Goal: Share content: Share content

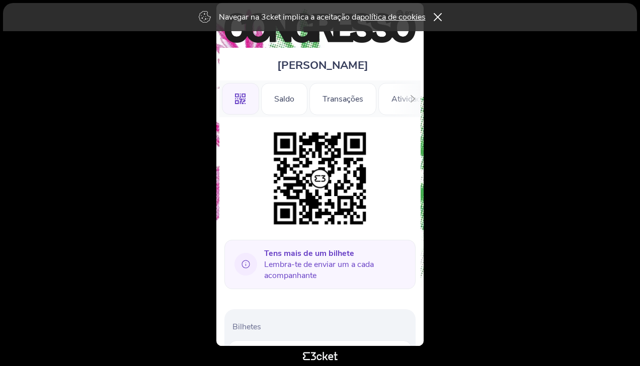
click at [241, 324] on p "Bilhetes" at bounding box center [321, 326] width 179 height 11
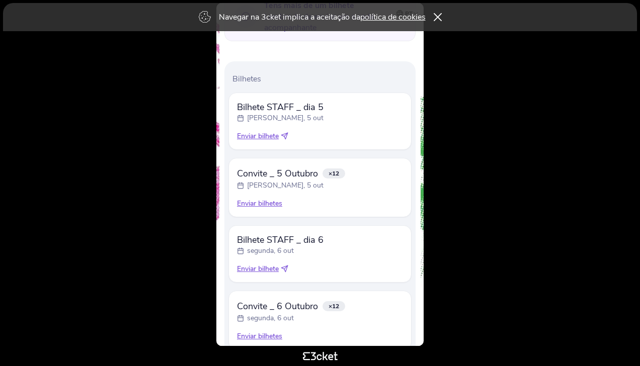
scroll to position [315, 0]
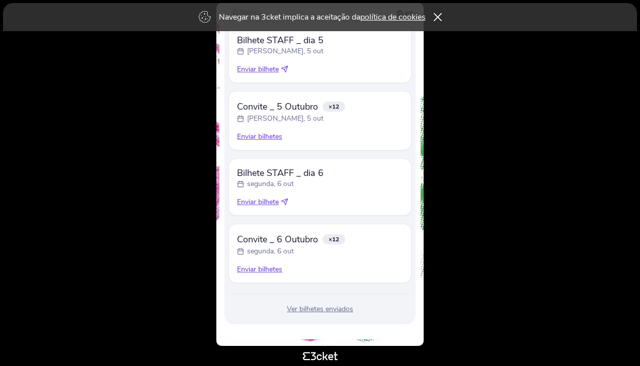
click at [249, 136] on div "Enviar bilhetes" at bounding box center [320, 137] width 166 height 10
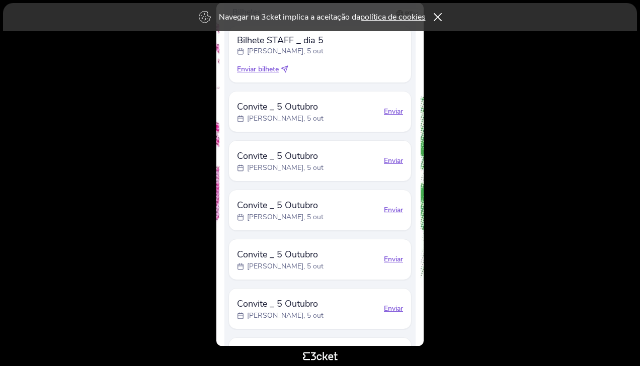
click at [390, 110] on div "Enviar" at bounding box center [393, 112] width 19 height 10
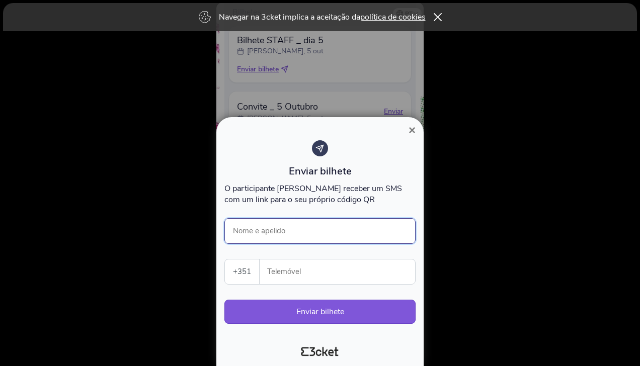
click at [268, 234] on input "Nome e apelido" at bounding box center [319, 231] width 191 height 26
type input "Fernanda Ferreira"
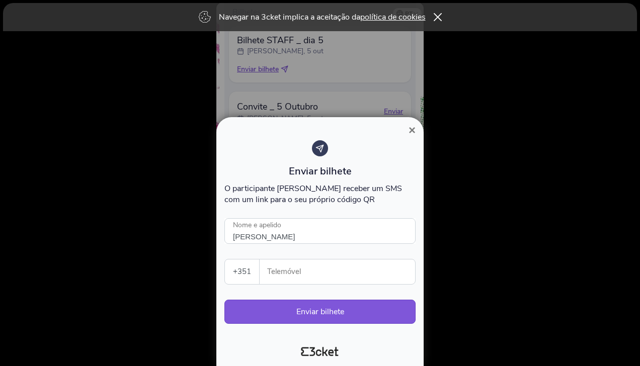
click at [314, 276] on input "Telemóvel" at bounding box center [341, 271] width 147 height 25
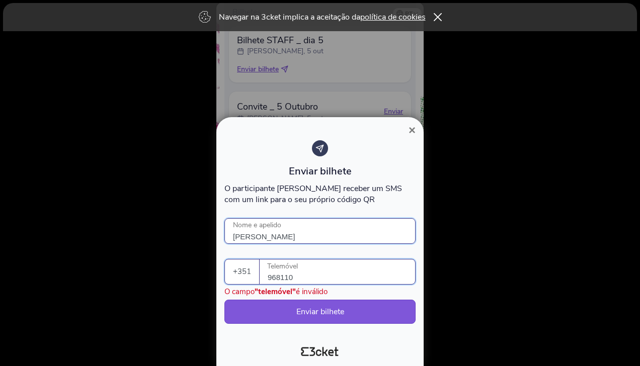
click at [361, 235] on input "Fernanda Ferreira" at bounding box center [319, 231] width 191 height 26
click at [312, 272] on input "968110" at bounding box center [341, 271] width 147 height 25
type input "968110850"
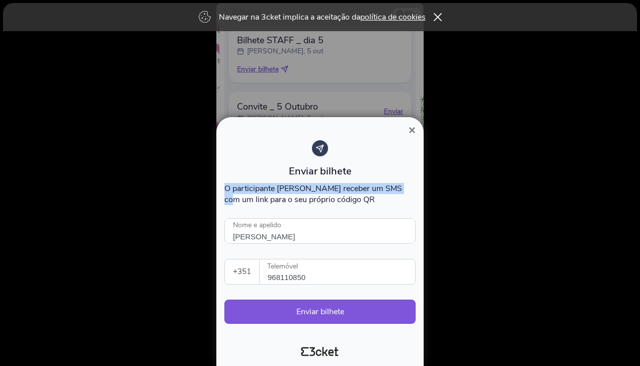
drag, startPoint x: 359, startPoint y: 147, endPoint x: 362, endPoint y: 134, distance: 13.5
click at [384, 169] on div "Enviar bilhete O participante irá receber um SMS com um link para o seu próprio…" at bounding box center [319, 172] width 191 height 65
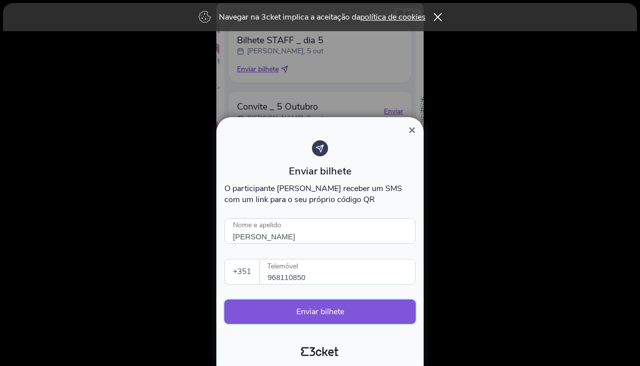
click at [313, 310] on button "Enviar bilhete" at bounding box center [319, 312] width 191 height 24
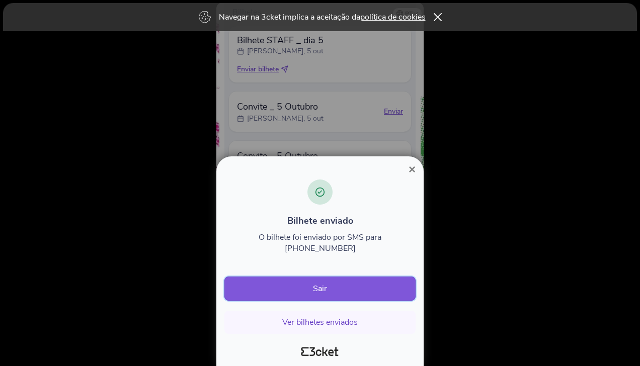
click at [317, 293] on button "Sair" at bounding box center [319, 289] width 191 height 24
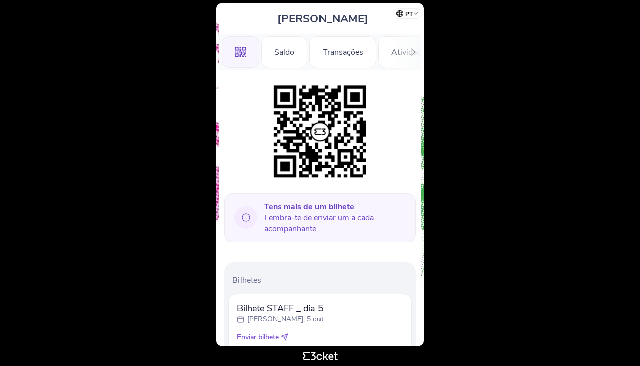
scroll to position [181, 0]
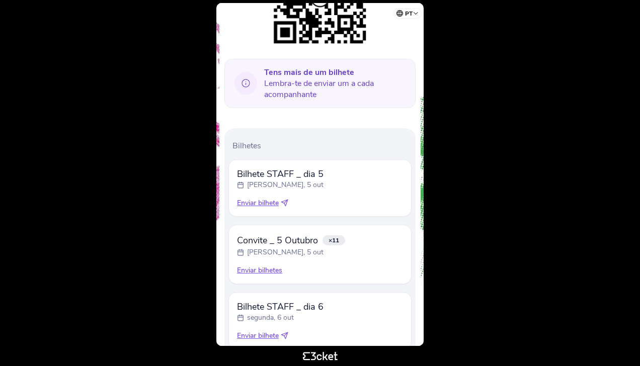
click at [265, 247] on p "[PERSON_NAME], 5 out" at bounding box center [285, 252] width 76 height 10
click at [262, 267] on div "Enviar bilhetes" at bounding box center [320, 270] width 166 height 10
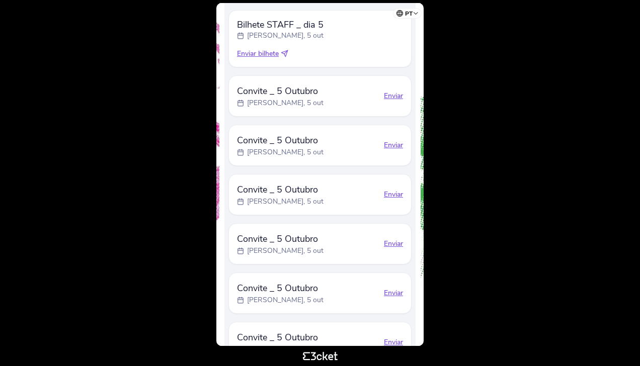
scroll to position [315, 0]
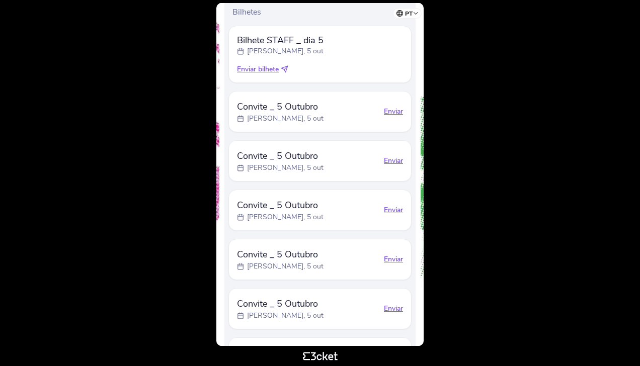
click at [393, 109] on div "Enviar" at bounding box center [393, 112] width 19 height 10
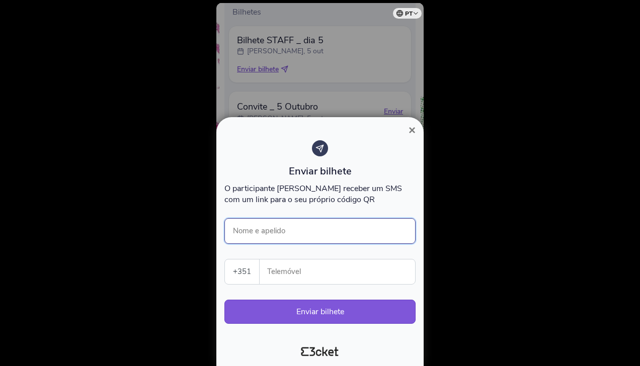
click at [297, 231] on input "Nome e apelido" at bounding box center [319, 231] width 191 height 26
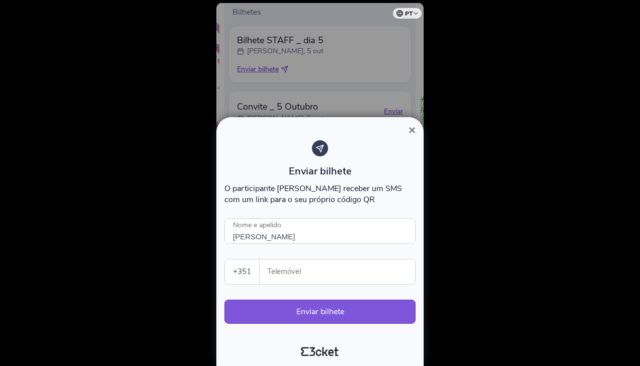
type input "[PERSON_NAME]"
type input "962708281"
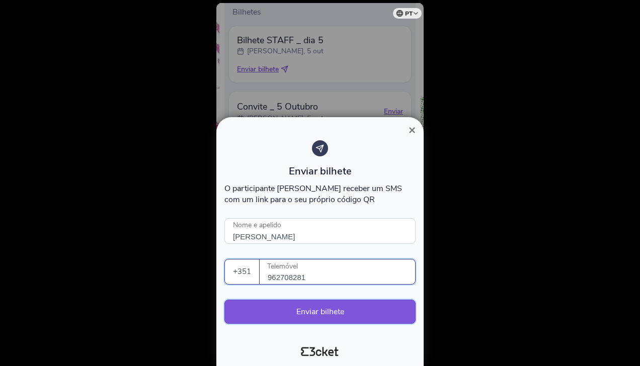
click at [313, 309] on button "Enviar bilhete" at bounding box center [319, 312] width 191 height 24
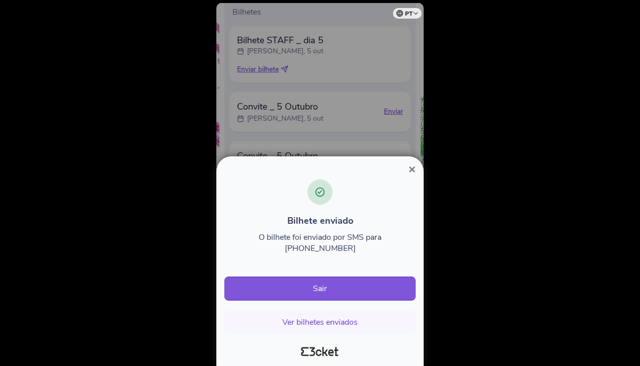
click at [410, 176] on span "×" at bounding box center [411, 169] width 7 height 14
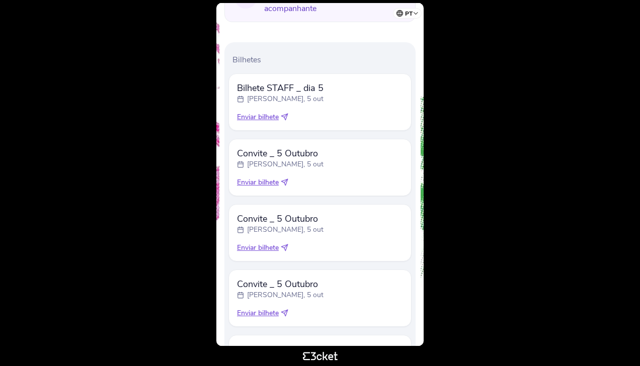
scroll to position [201, 0]
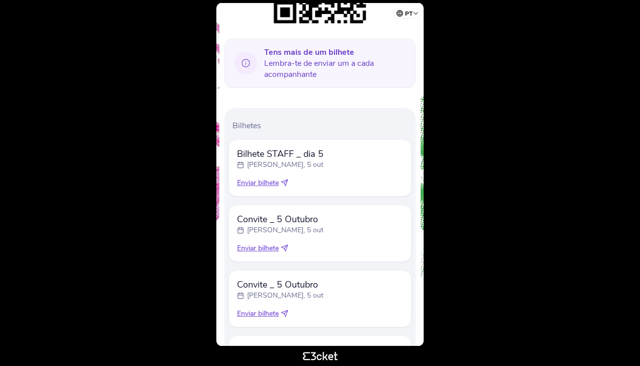
click at [257, 244] on span "Enviar bilhete" at bounding box center [258, 248] width 42 height 10
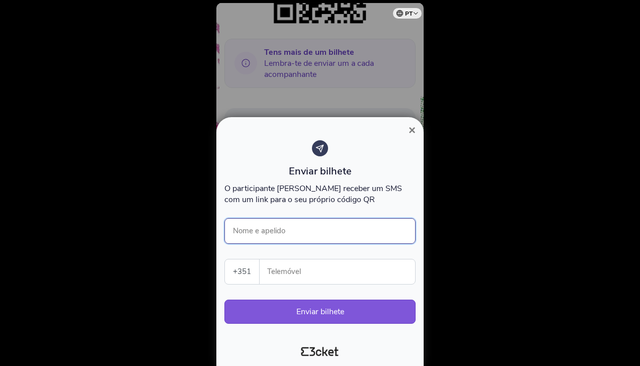
click at [282, 232] on input "Nome e apelido" at bounding box center [319, 231] width 191 height 26
type input "[PERSON_NAME]"
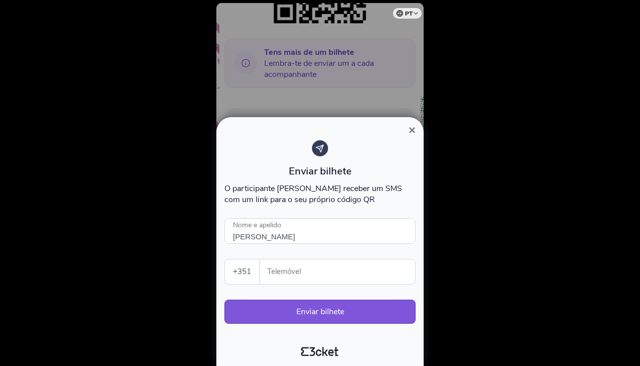
type input "962708281"
click at [313, 312] on button "Enviar bilhete" at bounding box center [319, 312] width 191 height 24
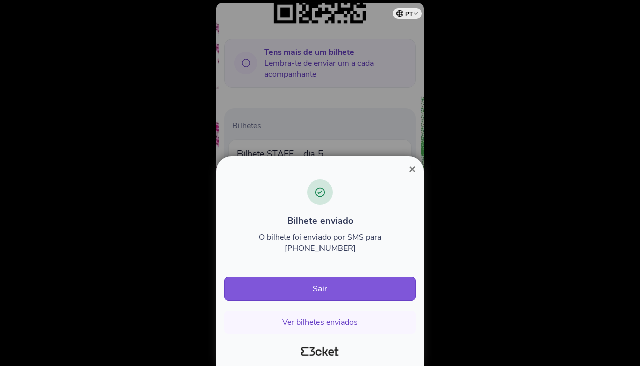
click at [409, 176] on span "×" at bounding box center [411, 169] width 7 height 14
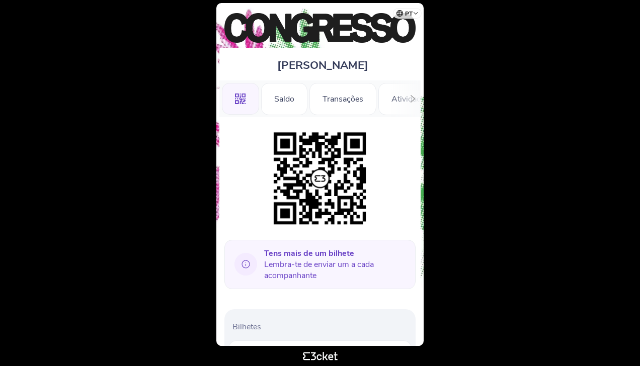
click at [306, 264] on span "Tens mais de um bilhete Lembra-te de enviar um a cada acompanhante" at bounding box center [335, 264] width 143 height 33
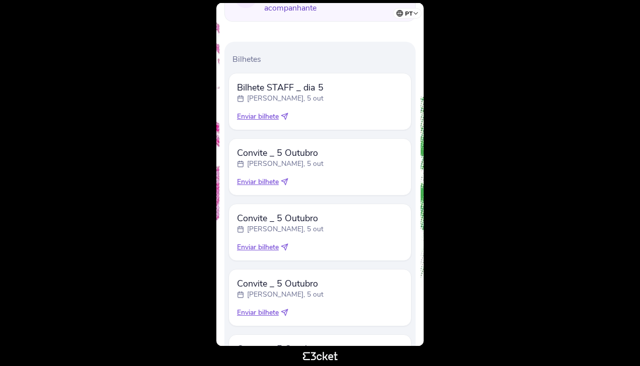
scroll to position [268, 0]
click at [264, 180] on span "Enviar bilhete" at bounding box center [258, 181] width 42 height 10
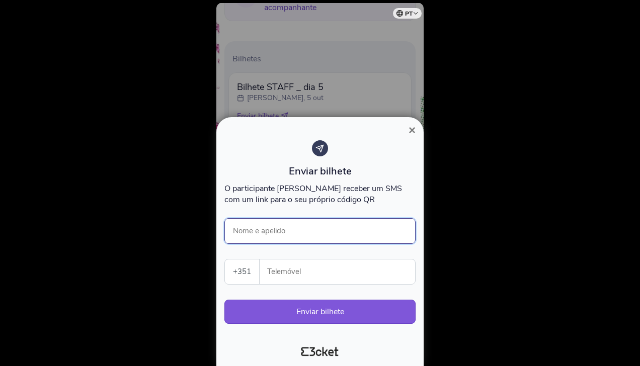
click at [275, 227] on input "Nome e apelido" at bounding box center [319, 231] width 191 height 26
type input "[PERSON_NAME]"
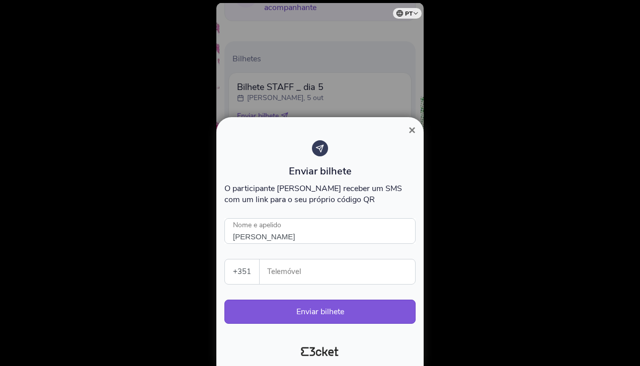
type input "962708281"
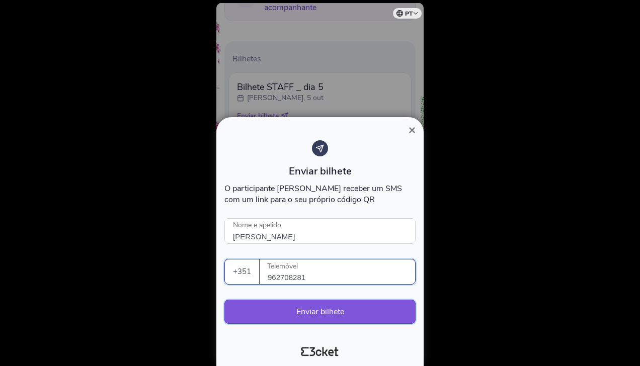
click at [315, 310] on button "Enviar bilhete" at bounding box center [319, 312] width 191 height 24
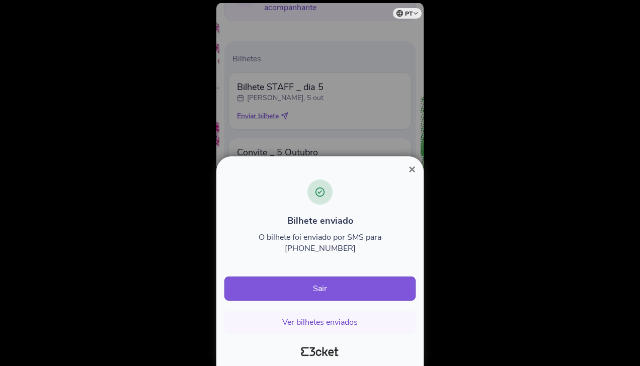
click at [412, 176] on span "×" at bounding box center [411, 169] width 7 height 14
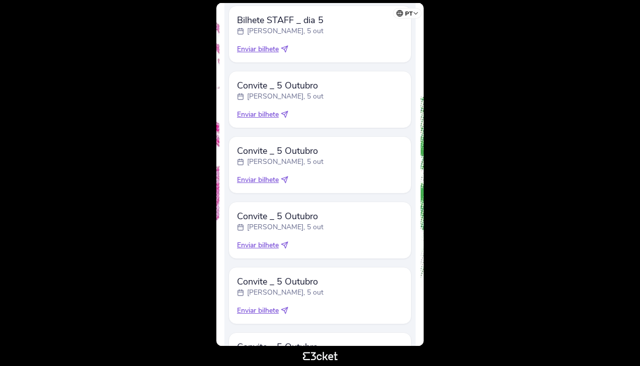
scroll to position [201, 0]
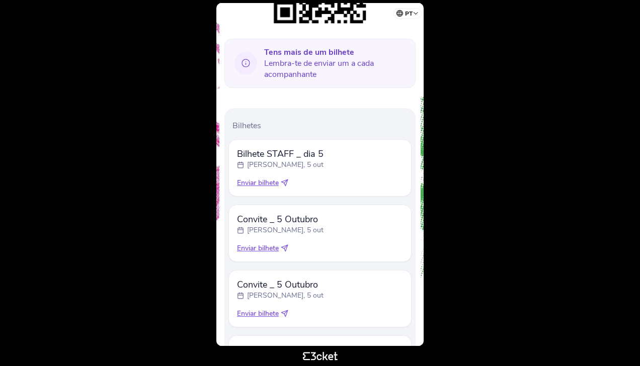
click at [258, 247] on span "Enviar bilhete" at bounding box center [258, 248] width 42 height 10
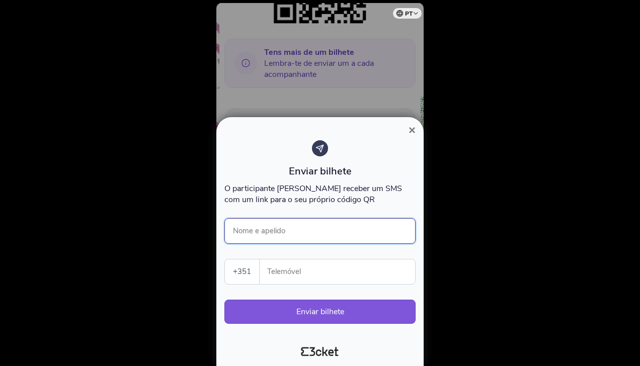
click at [277, 233] on input "Nome e apelido" at bounding box center [319, 231] width 191 height 26
type input "Abel Matos"
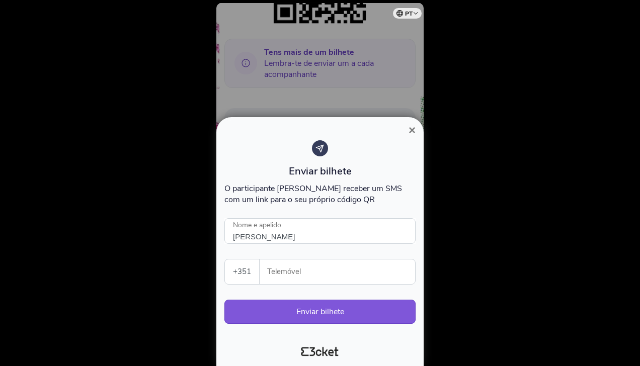
type input "962708281"
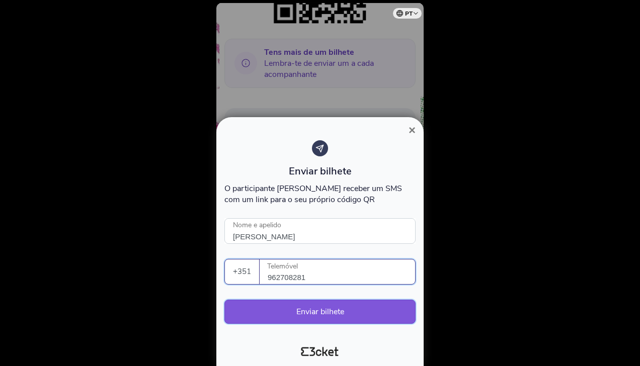
click at [315, 309] on button "Enviar bilhete" at bounding box center [319, 312] width 191 height 24
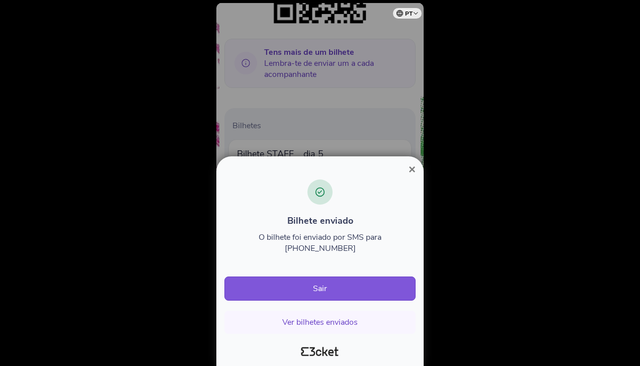
click at [412, 176] on span "×" at bounding box center [411, 169] width 7 height 14
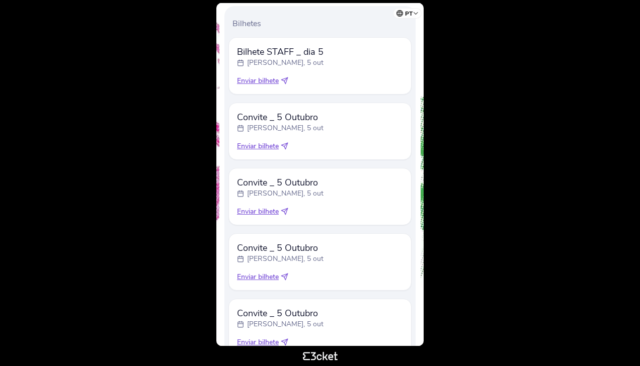
scroll to position [236, 0]
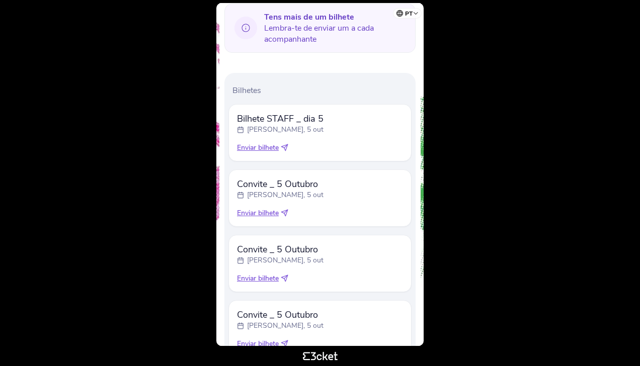
click at [251, 143] on span "Enviar bilhete" at bounding box center [258, 148] width 42 height 10
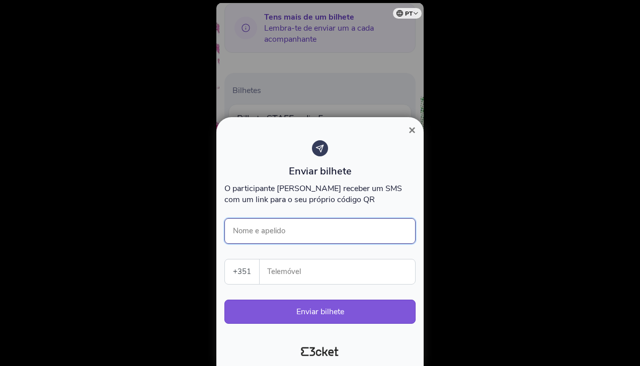
click at [304, 231] on input "Nome e apelido" at bounding box center [319, 231] width 191 height 26
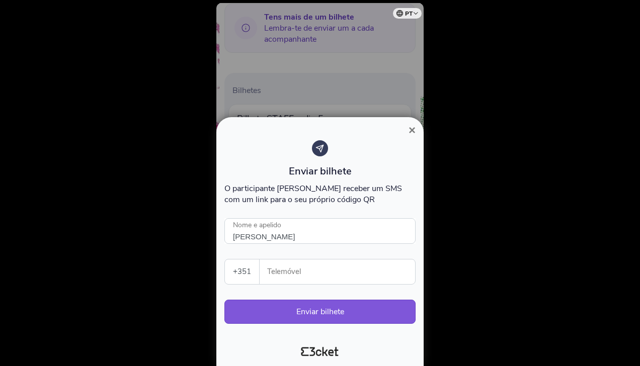
type input "[PERSON_NAME]"
type input "966122637"
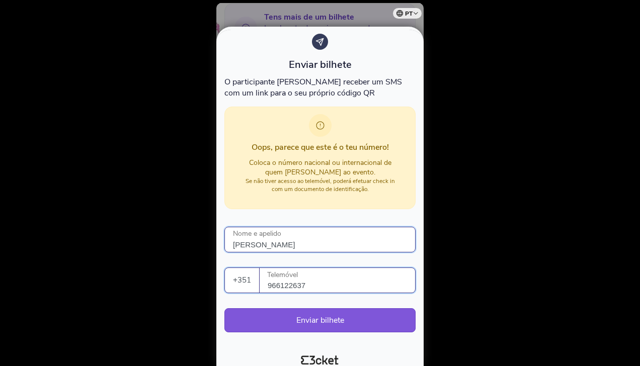
scroll to position [22, 0]
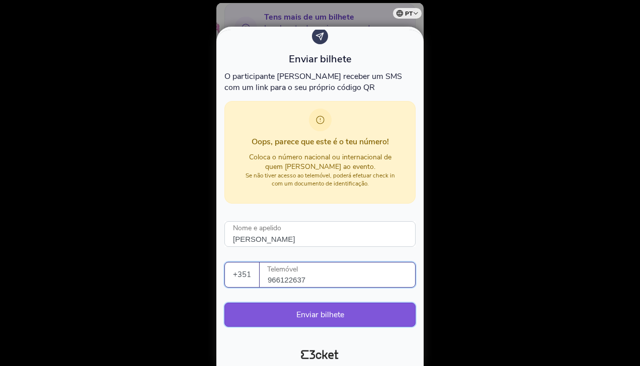
click at [314, 314] on button "Enviar bilhete" at bounding box center [319, 315] width 191 height 24
click at [311, 313] on button "Enviar bilhete" at bounding box center [319, 315] width 191 height 24
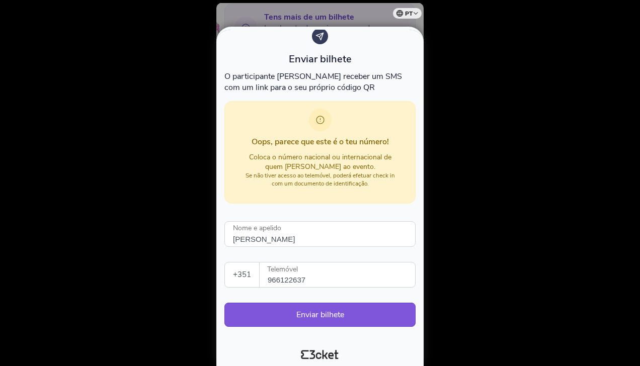
click at [473, 99] on div at bounding box center [320, 183] width 640 height 366
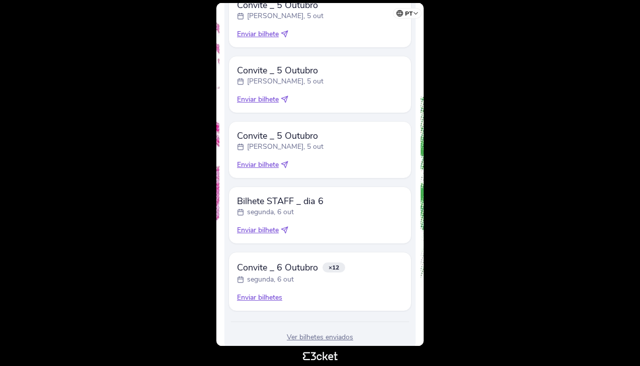
scroll to position [705, 0]
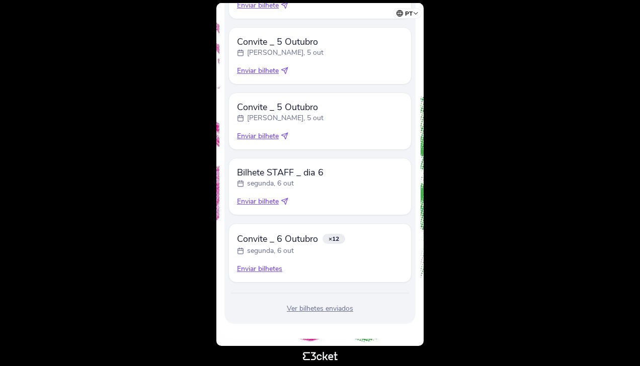
click at [260, 268] on div "Enviar bilhetes" at bounding box center [320, 269] width 166 height 10
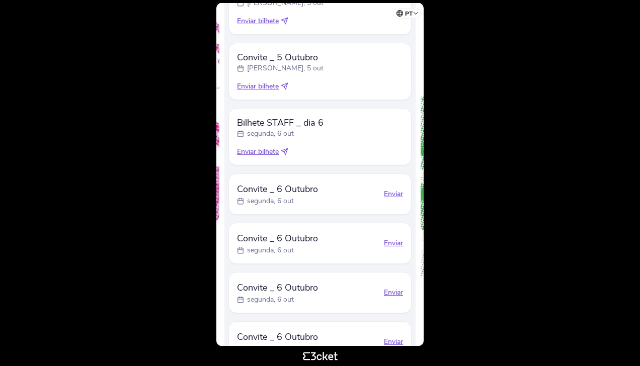
scroll to position [840, 0]
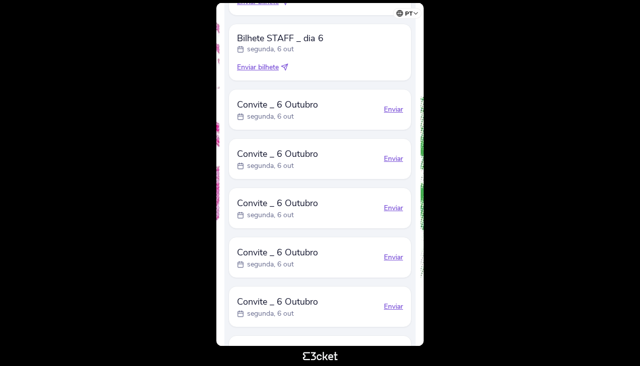
click at [389, 108] on div "Enviar" at bounding box center [393, 110] width 19 height 10
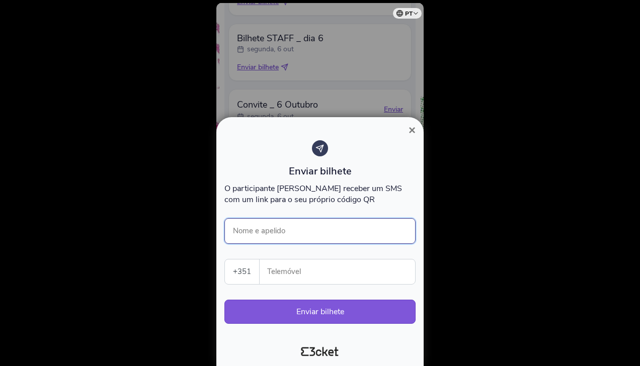
click at [293, 228] on input "Nome e apelido" at bounding box center [319, 231] width 191 height 26
type input "[PERSON_NAME]"
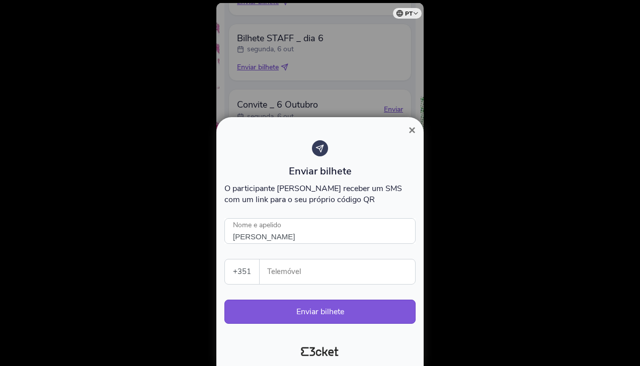
click at [298, 273] on input "Telemóvel" at bounding box center [341, 271] width 147 height 25
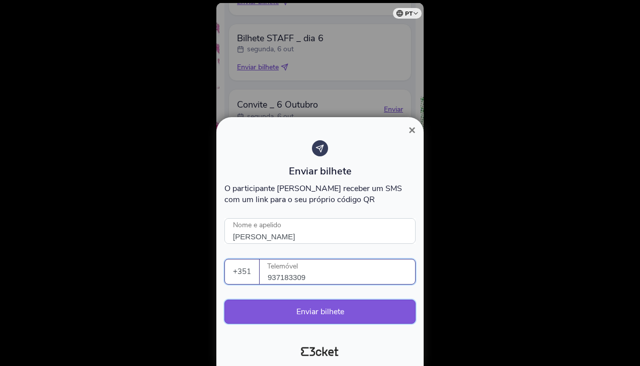
type input "937183309"
click at [308, 309] on button "Enviar bilhete" at bounding box center [319, 312] width 191 height 24
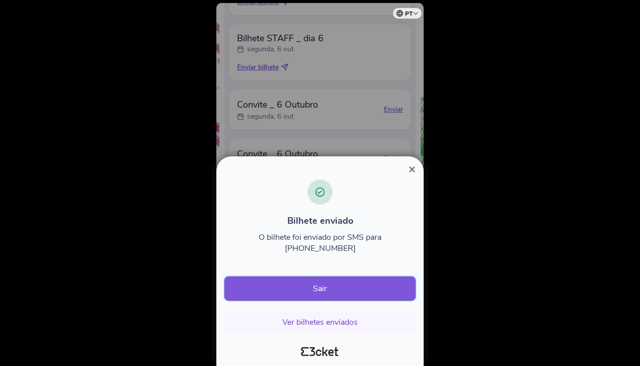
click at [313, 288] on button "Sair" at bounding box center [319, 289] width 191 height 24
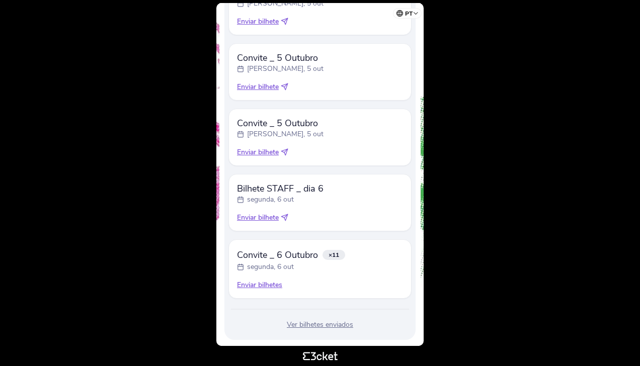
scroll to position [705, 0]
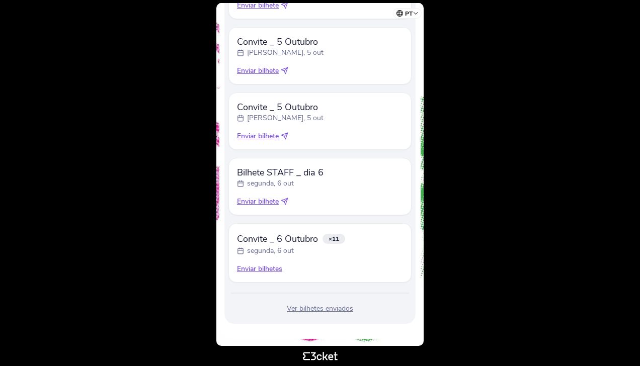
click at [258, 269] on div "Enviar bilhetes" at bounding box center [320, 269] width 166 height 10
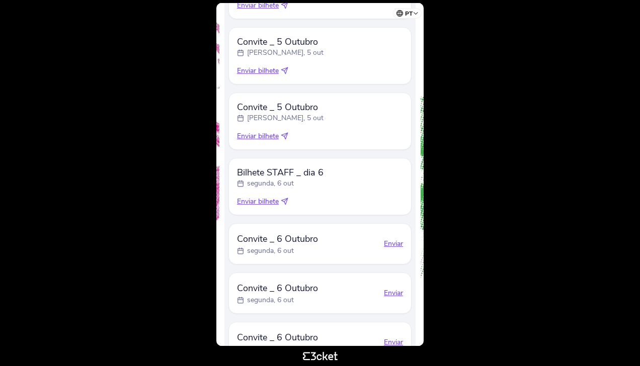
click at [396, 241] on div "Enviar" at bounding box center [393, 244] width 19 height 10
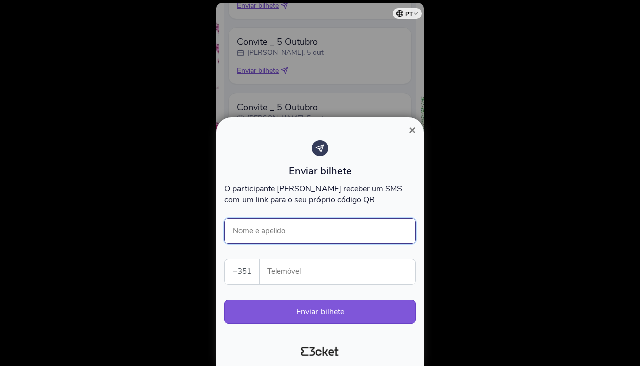
click at [323, 229] on input "Nome e apelido" at bounding box center [319, 231] width 191 height 26
type input "[PERSON_NAME]"
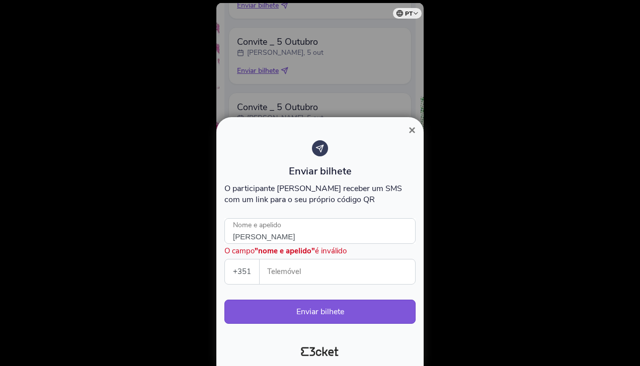
type input "937183309"
click at [319, 313] on button "Enviar bilhete" at bounding box center [319, 312] width 191 height 24
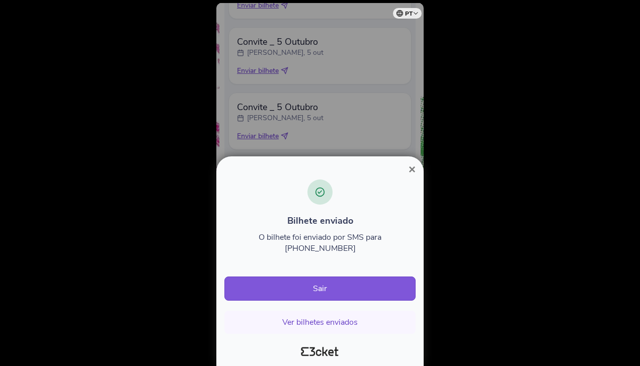
click at [412, 176] on span "×" at bounding box center [411, 169] width 7 height 14
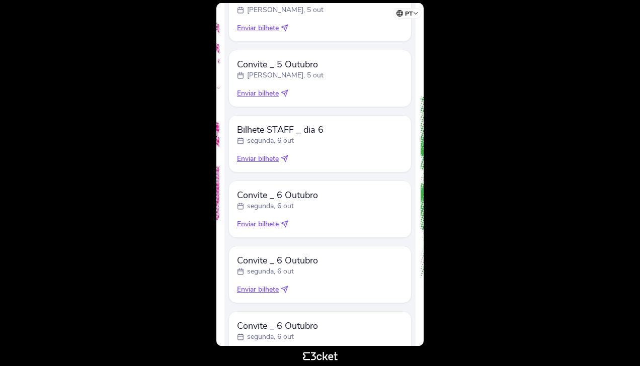
scroll to position [805, 0]
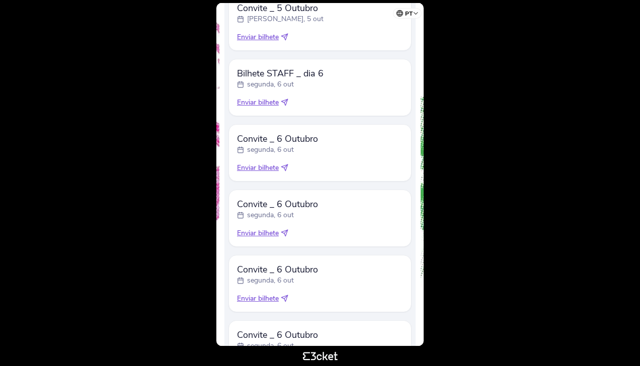
click at [256, 166] on span "Enviar bilhete" at bounding box center [258, 168] width 42 height 10
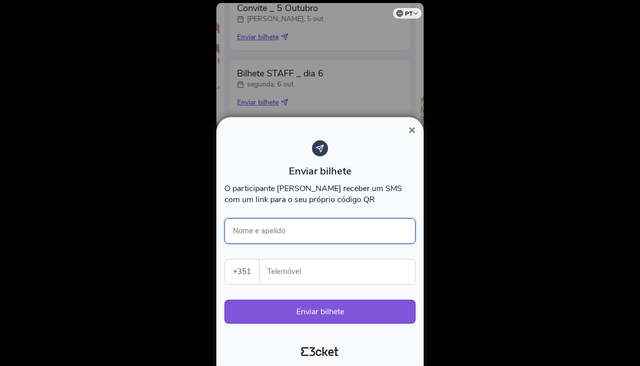
click at [278, 231] on input "Nome e apelido" at bounding box center [319, 231] width 191 height 26
type input "Flavia Castro"
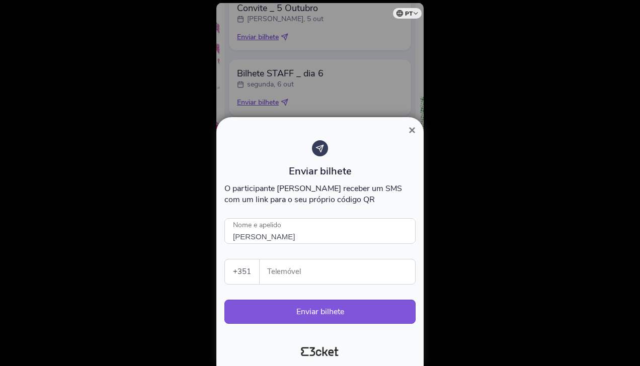
type input "937183309"
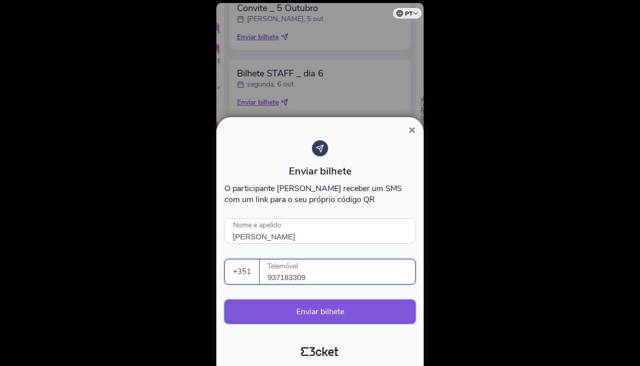
click at [305, 312] on button "Enviar bilhete" at bounding box center [319, 312] width 191 height 24
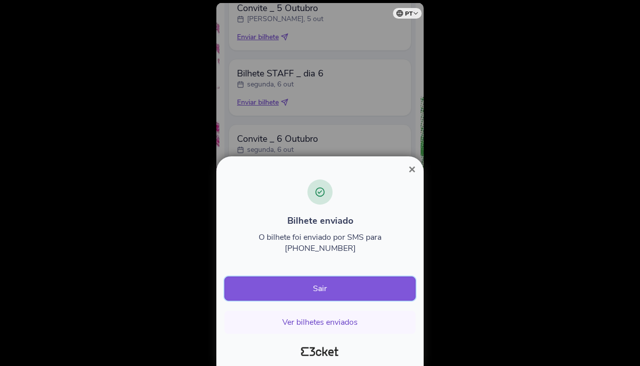
click at [331, 289] on button "Sair" at bounding box center [319, 289] width 191 height 24
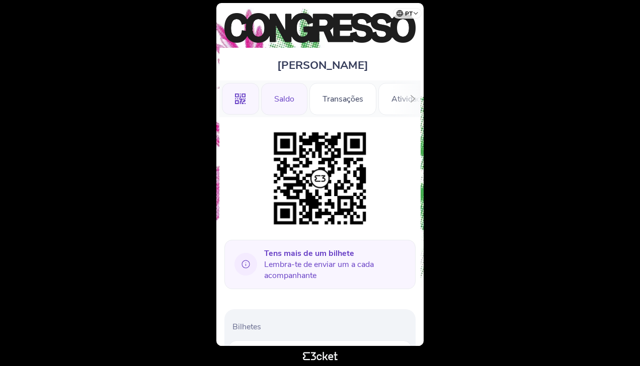
click at [282, 99] on div "Saldo" at bounding box center [284, 99] width 46 height 32
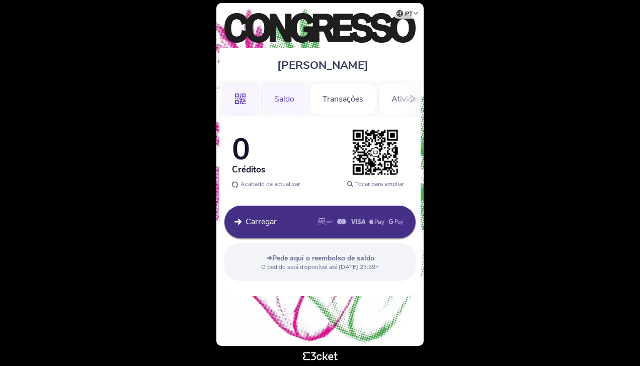
click at [236, 94] on icon at bounding box center [240, 99] width 11 height 11
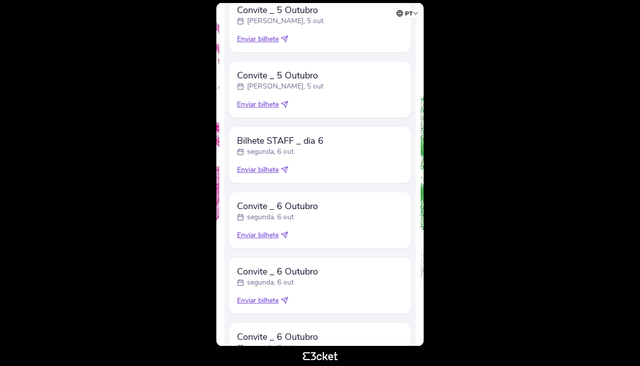
scroll to position [871, 0]
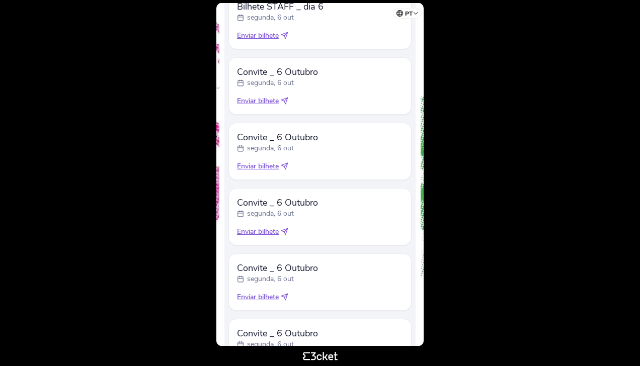
click at [257, 102] on span "Enviar bilhete" at bounding box center [258, 101] width 42 height 10
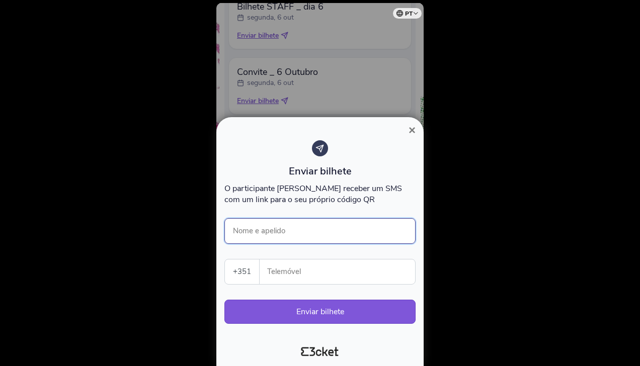
click at [272, 232] on input "Nome e apelido" at bounding box center [319, 231] width 191 height 26
type input "Abel Matos"
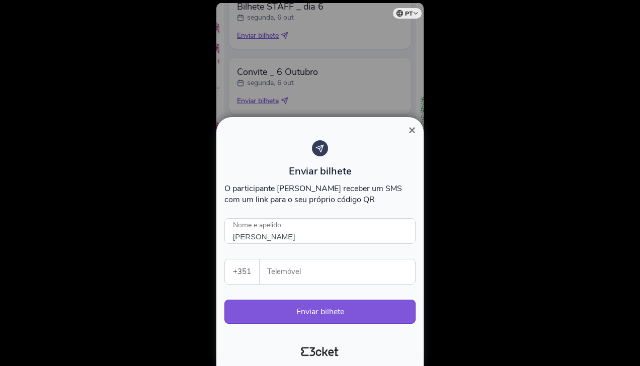
type input "962708281"
click at [317, 310] on button "Enviar bilhete" at bounding box center [319, 312] width 191 height 24
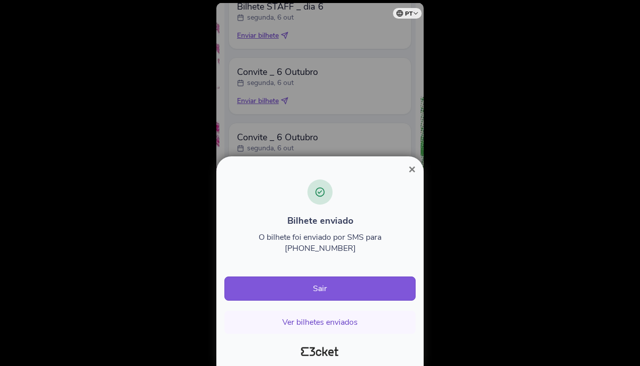
click at [411, 176] on span "×" at bounding box center [411, 169] width 7 height 14
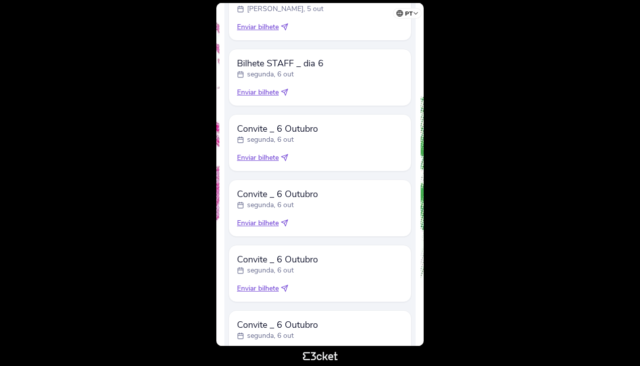
scroll to position [871, 0]
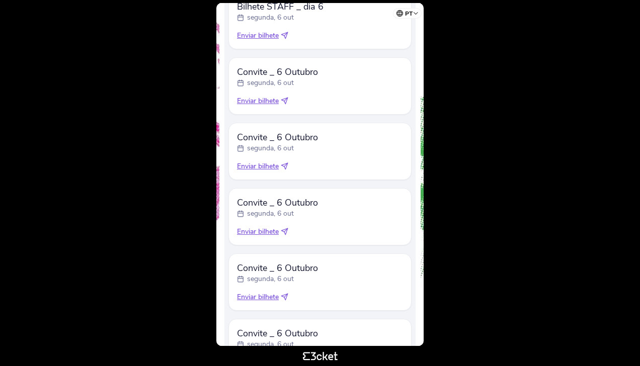
click at [254, 230] on span "Enviar bilhete" at bounding box center [258, 232] width 42 height 10
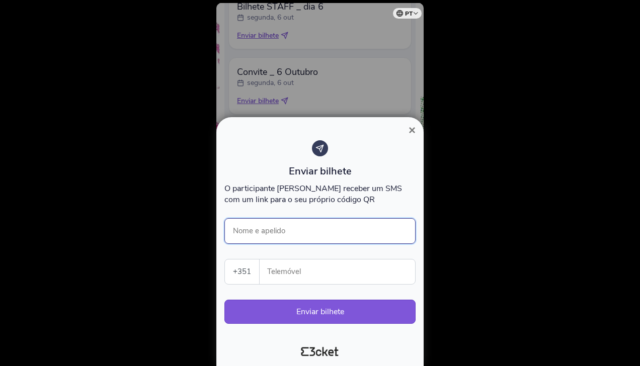
click at [278, 230] on input "Nome e apelido" at bounding box center [319, 231] width 191 height 26
type input "Abel Matos"
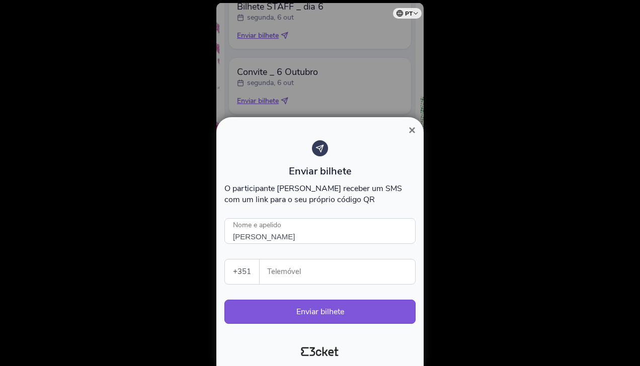
type input "962708281"
click at [331, 311] on button "Enviar bilhete" at bounding box center [319, 312] width 191 height 24
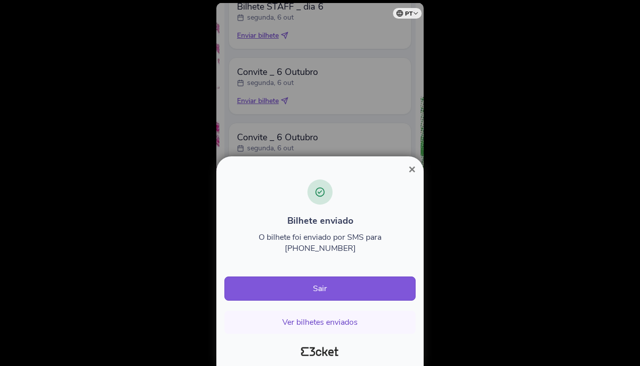
click at [412, 176] on span "×" at bounding box center [411, 169] width 7 height 14
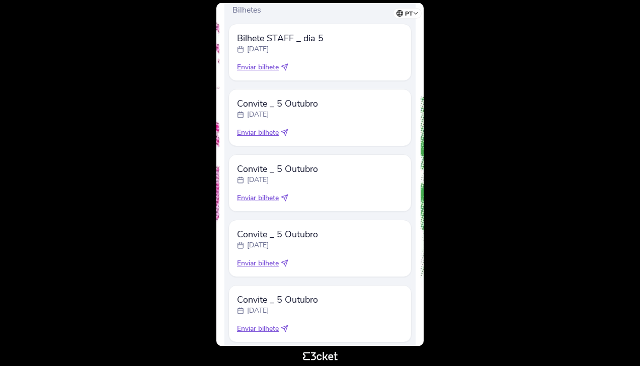
scroll to position [292, 0]
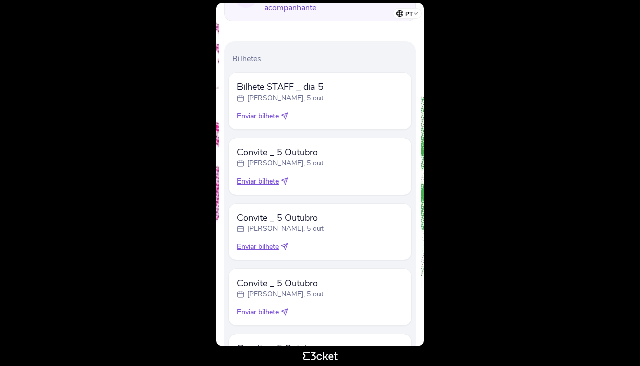
scroll to position [335, 0]
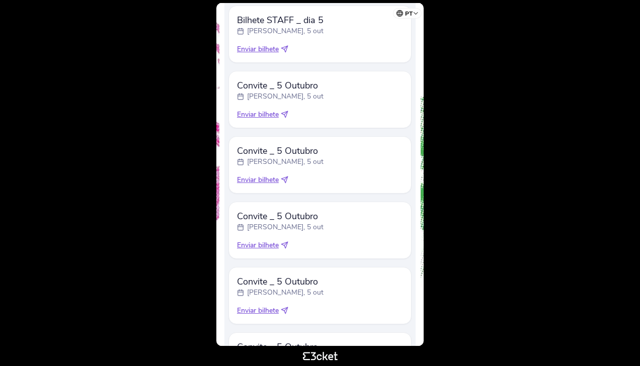
click at [260, 110] on span "Enviar bilhete" at bounding box center [258, 115] width 42 height 10
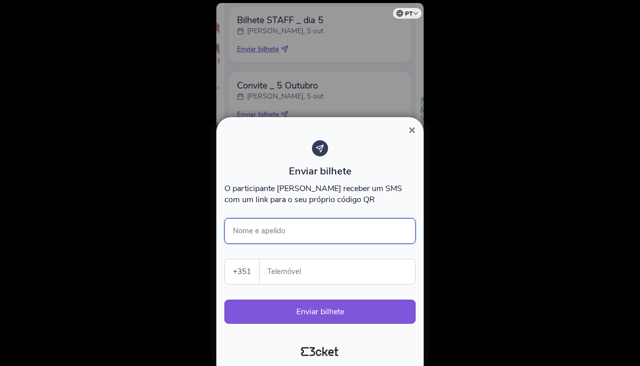
click at [283, 233] on input "Nome e apelido" at bounding box center [319, 231] width 191 height 26
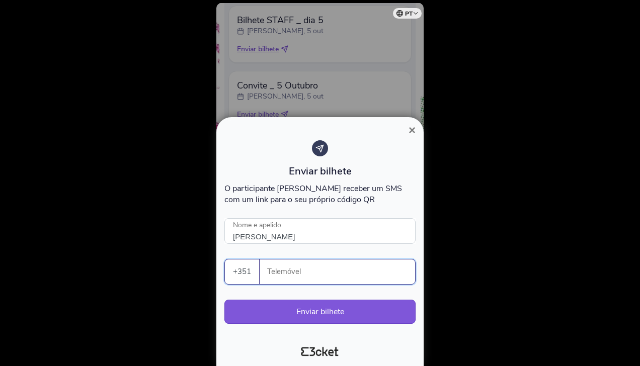
click at [278, 276] on input "Telemóvel" at bounding box center [341, 271] width 147 height 25
click at [268, 236] on input "[PERSON_NAME]" at bounding box center [319, 231] width 191 height 26
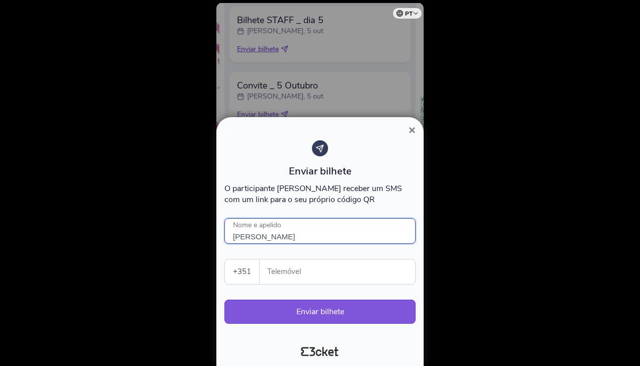
type input "[PERSON_NAME]"
click at [319, 274] on input "Telemóvel" at bounding box center [341, 271] width 147 height 25
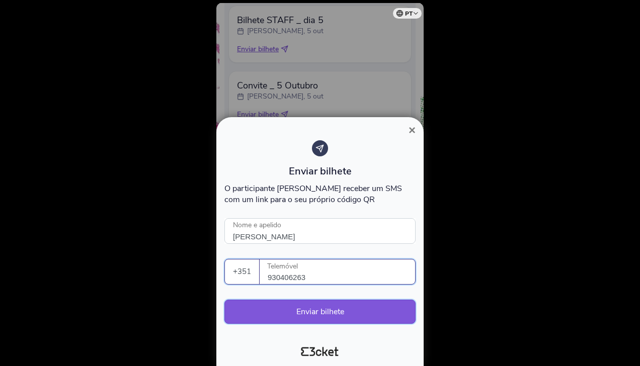
type input "930406263"
click at [335, 314] on button "Enviar bilhete" at bounding box center [319, 312] width 191 height 24
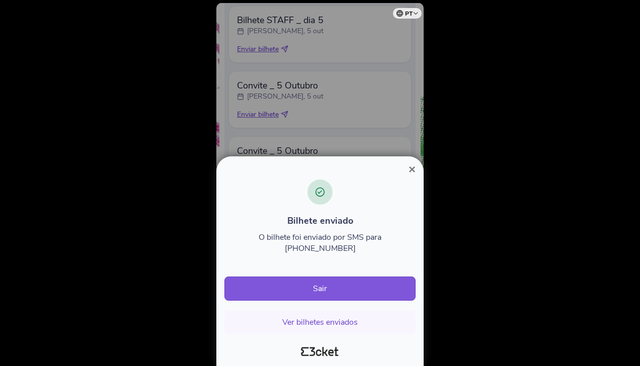
click at [418, 175] on button "×" at bounding box center [411, 169] width 23 height 12
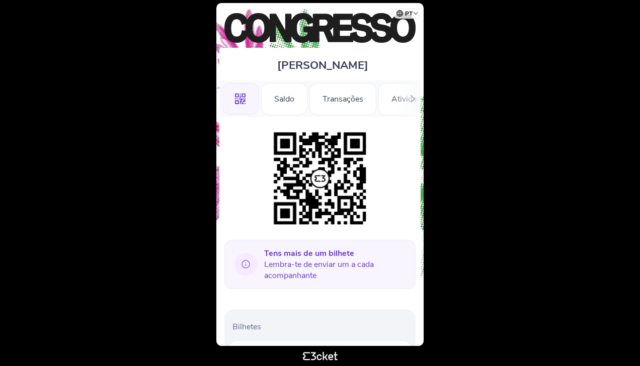
click at [255, 328] on p "Bilhetes" at bounding box center [321, 326] width 179 height 11
click at [301, 261] on span "Tens mais de um bilhete Lembra-te de enviar um a cada acompanhante" at bounding box center [335, 264] width 143 height 33
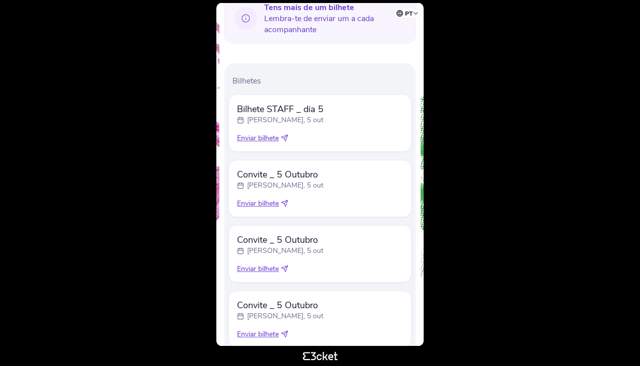
scroll to position [268, 0]
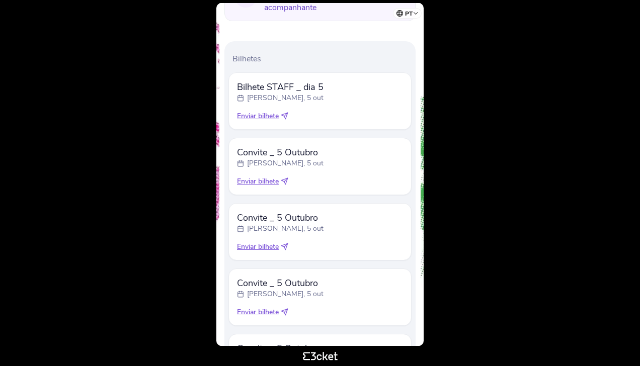
click at [265, 178] on span "Enviar bilhete" at bounding box center [258, 181] width 42 height 10
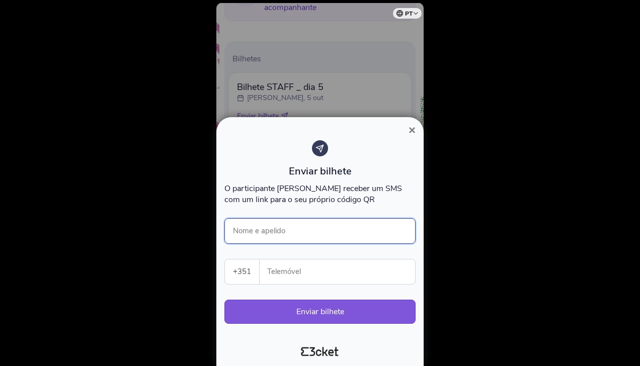
click at [293, 234] on input "Nome e apelido" at bounding box center [319, 231] width 191 height 26
type input "[PERSON_NAME]"
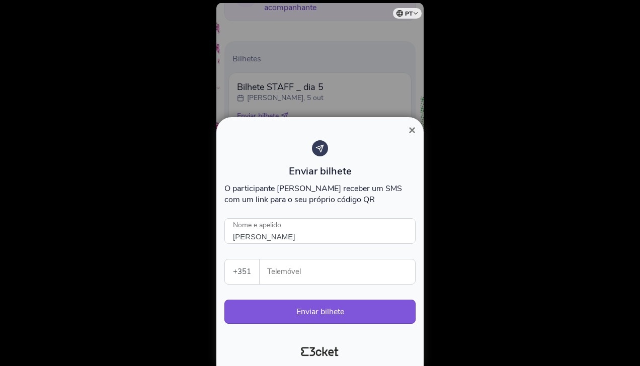
type input "930406263"
click at [313, 313] on button "Enviar bilhete" at bounding box center [319, 312] width 191 height 24
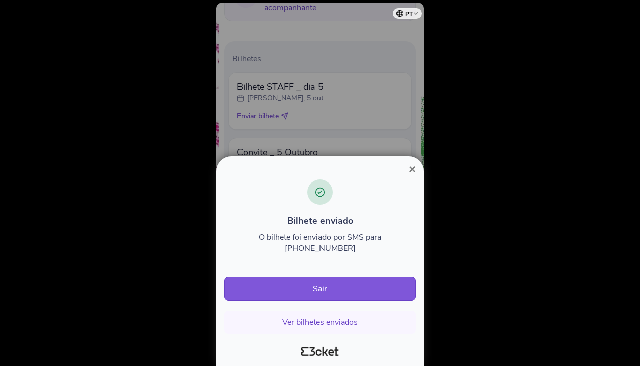
click at [412, 176] on span "×" at bounding box center [411, 169] width 7 height 14
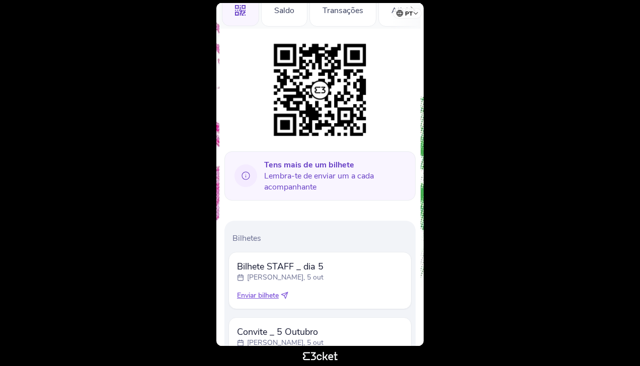
scroll to position [201, 0]
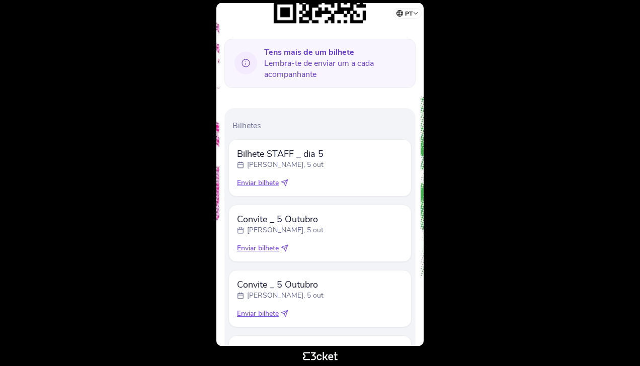
click at [254, 248] on span "Enviar bilhete" at bounding box center [258, 248] width 42 height 10
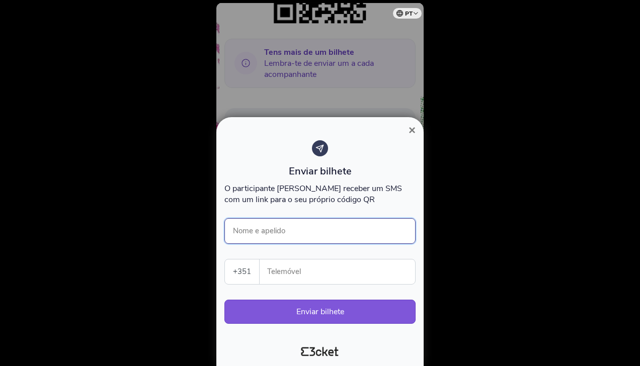
click at [295, 232] on input "Nome e apelido" at bounding box center [319, 231] width 191 height 26
type input "[PERSON_NAME]"
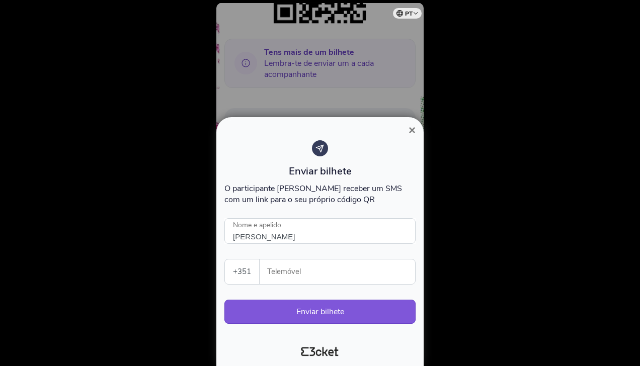
type input "930406263"
click at [321, 313] on button "Enviar bilhete" at bounding box center [319, 312] width 191 height 24
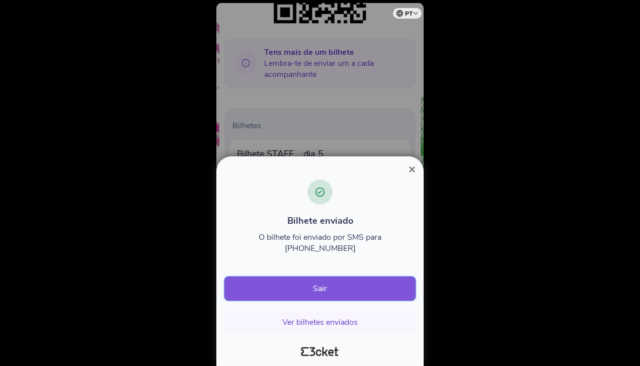
click at [314, 286] on button "Sair" at bounding box center [319, 289] width 191 height 24
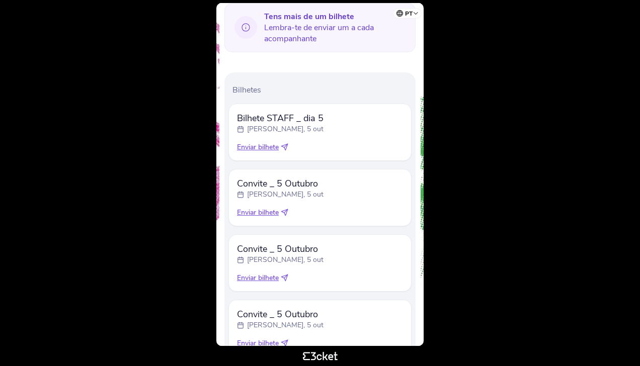
scroll to position [201, 0]
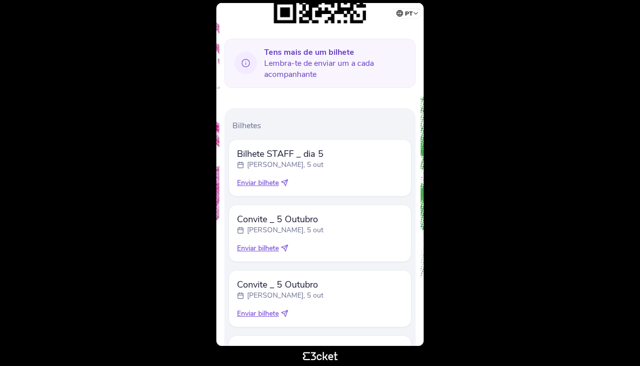
click at [261, 246] on span "Enviar bilhete" at bounding box center [258, 248] width 42 height 10
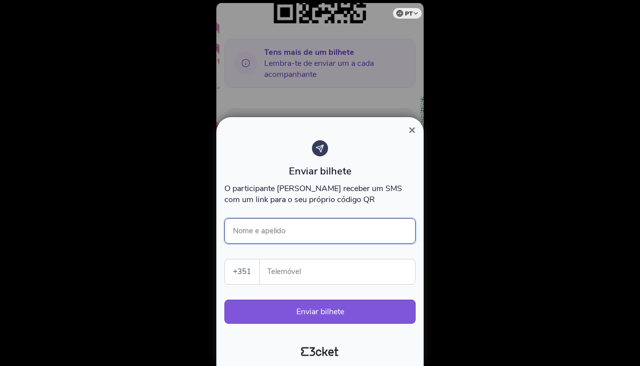
click at [271, 232] on input "Nome e apelido" at bounding box center [319, 231] width 191 height 26
type input "[PERSON_NAME]"
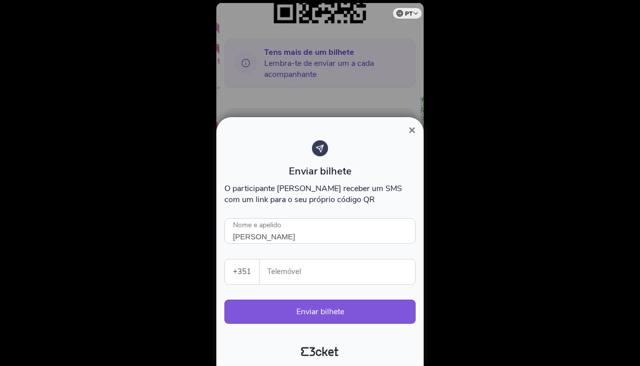
type input "930406263"
click at [314, 318] on button "Enviar bilhete" at bounding box center [319, 312] width 191 height 24
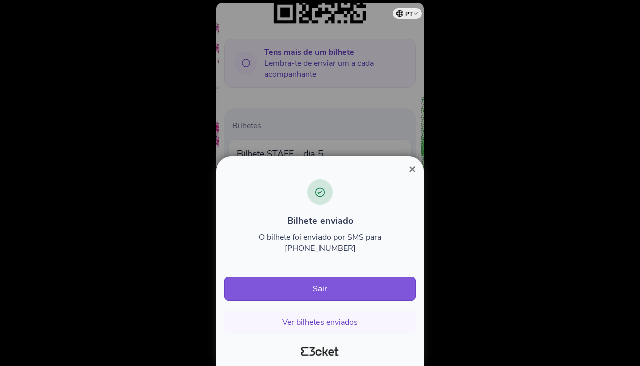
click at [411, 176] on span "×" at bounding box center [411, 169] width 7 height 14
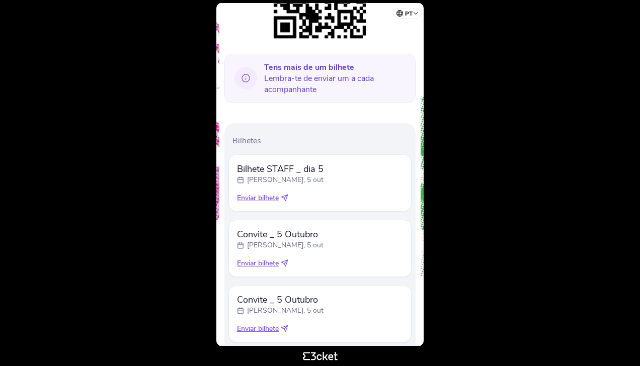
scroll to position [335, 0]
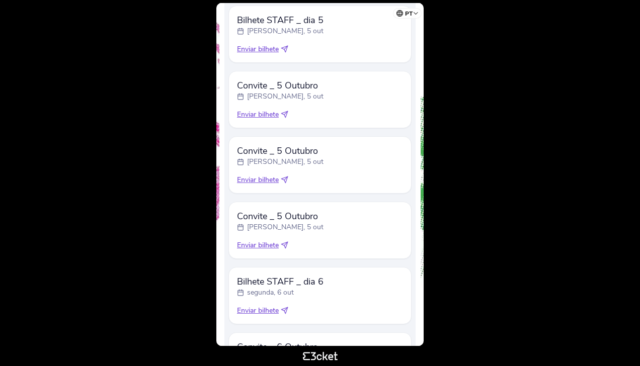
click at [252, 241] on span "Enviar bilhete" at bounding box center [258, 245] width 42 height 10
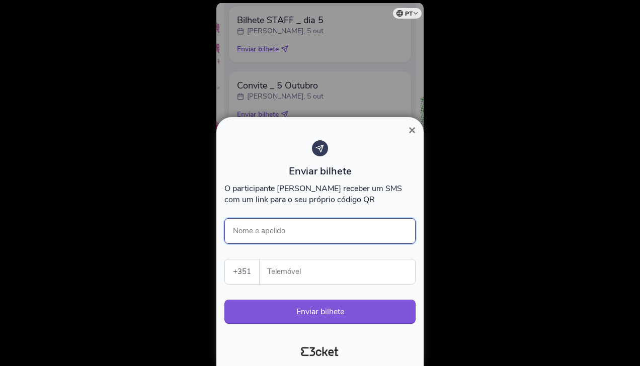
click at [272, 229] on input "Nome e apelido" at bounding box center [319, 231] width 191 height 26
type input "[PERSON_NAME]"
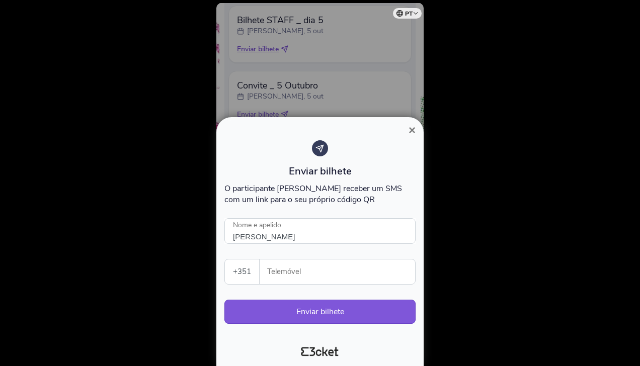
type input "930406263"
click at [300, 315] on button "Enviar bilhete" at bounding box center [319, 312] width 191 height 24
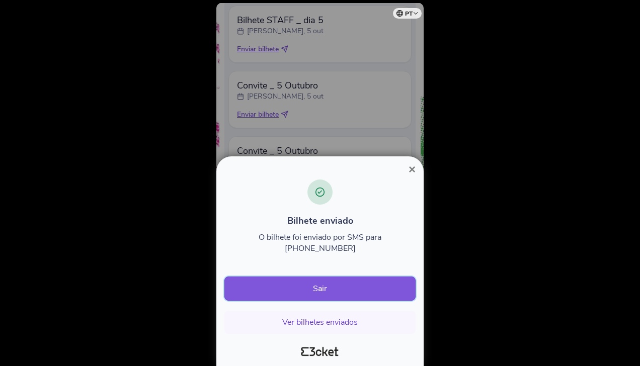
click at [310, 291] on button "Sair" at bounding box center [319, 289] width 191 height 24
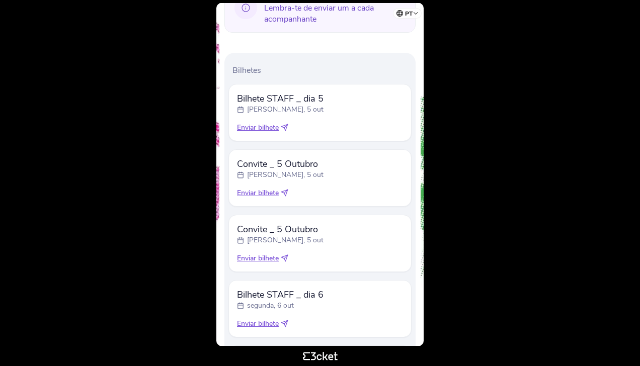
scroll to position [268, 0]
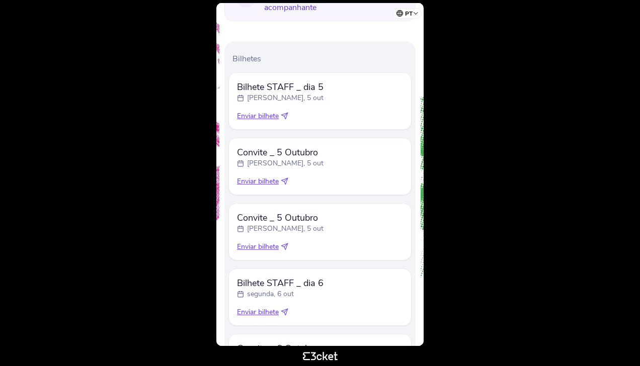
click at [257, 243] on span "Enviar bilhete" at bounding box center [258, 247] width 42 height 10
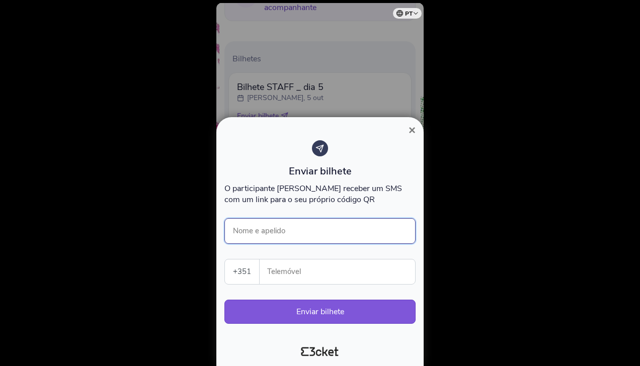
click at [262, 228] on input "Nome e apelido" at bounding box center [319, 231] width 191 height 26
type input "[PERSON_NAME]"
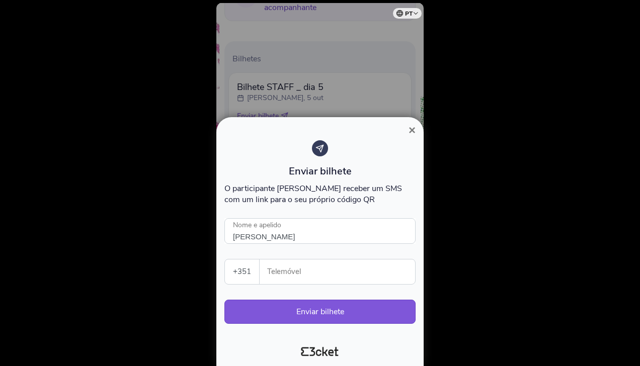
type input "930406263"
click at [309, 314] on button "Enviar bilhete" at bounding box center [319, 312] width 191 height 24
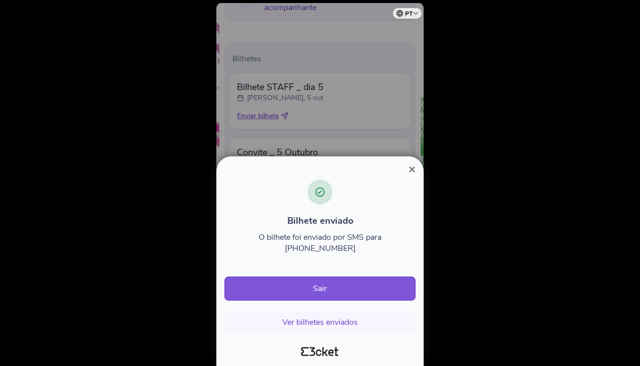
click at [412, 176] on span "×" at bounding box center [411, 169] width 7 height 14
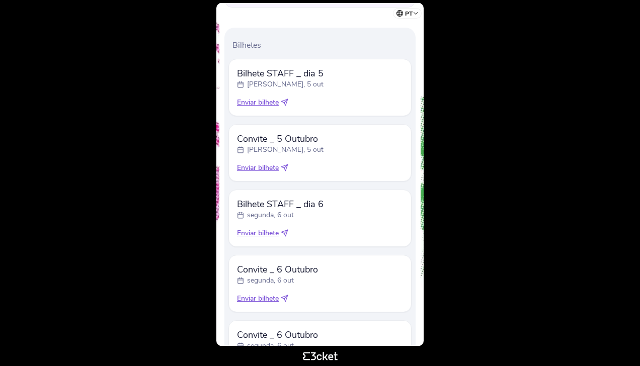
scroll to position [268, 0]
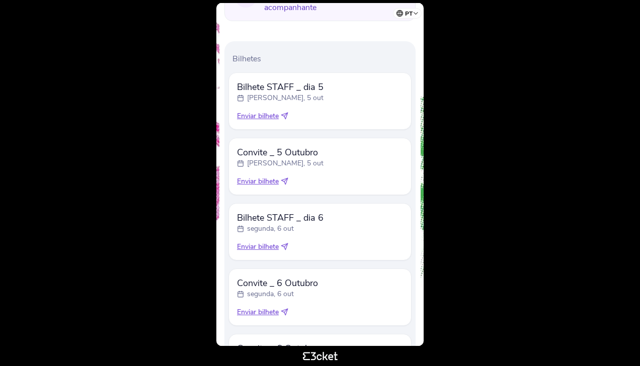
click at [260, 176] on span "Enviar bilhete" at bounding box center [258, 181] width 42 height 10
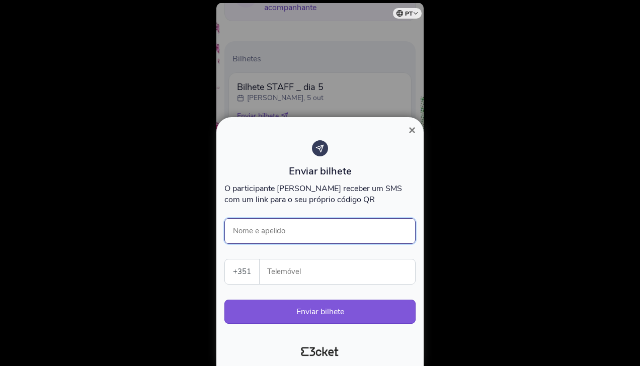
click at [288, 232] on input "Nome e apelido" at bounding box center [319, 231] width 191 height 26
type input "[PERSON_NAME]"
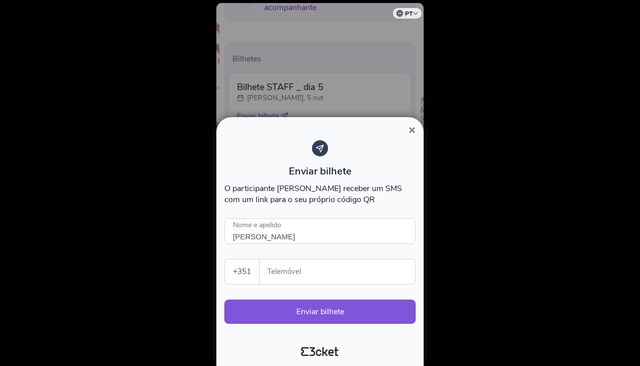
type input "930406263"
click at [317, 312] on button "Enviar bilhete" at bounding box center [319, 312] width 191 height 24
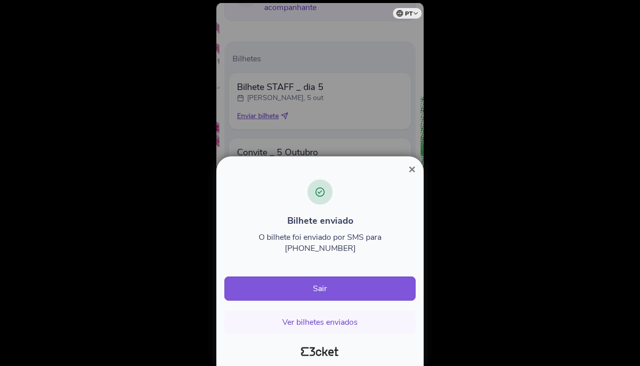
click at [410, 176] on span "×" at bounding box center [411, 169] width 7 height 14
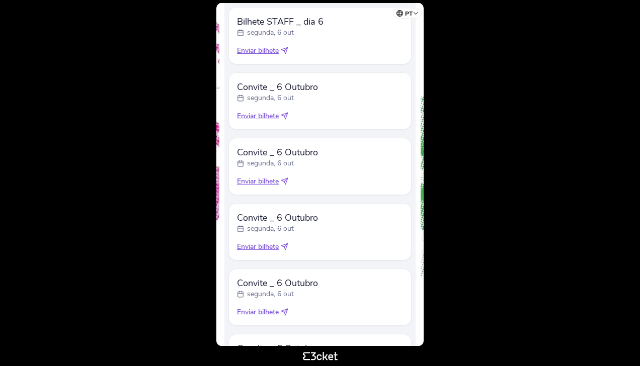
scroll to position [402, 0]
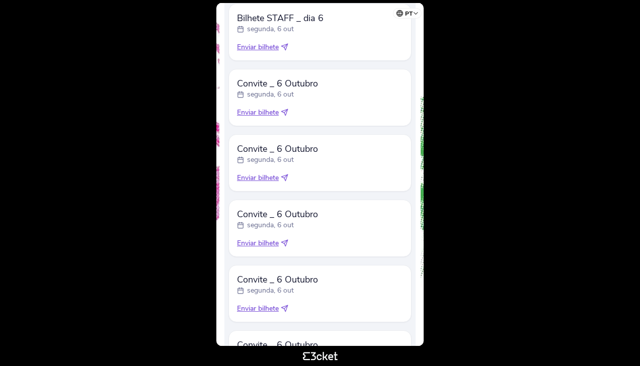
click at [258, 110] on span "Enviar bilhete" at bounding box center [258, 113] width 42 height 10
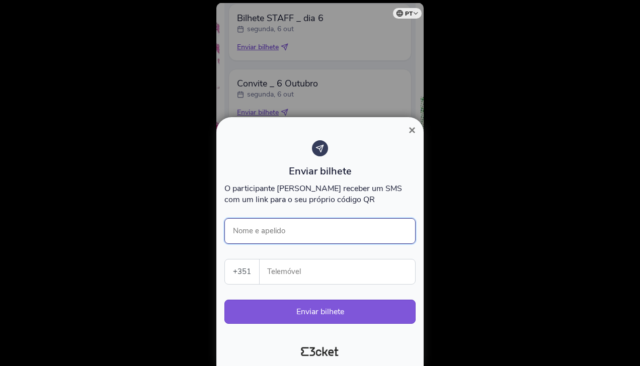
click at [270, 228] on input "Nome e apelido" at bounding box center [319, 231] width 191 height 26
type input "[PERSON_NAME]"
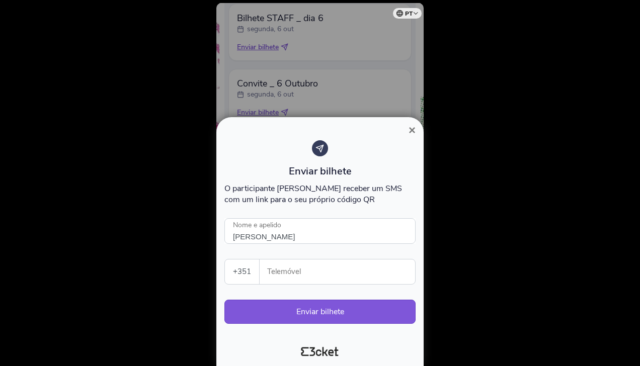
type input "930406263"
click at [301, 310] on button "Enviar bilhete" at bounding box center [319, 312] width 191 height 24
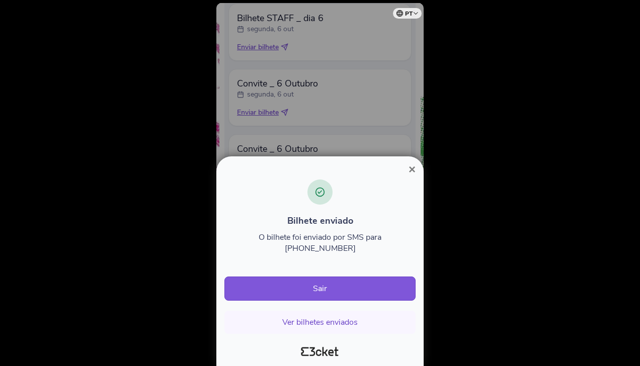
click at [413, 176] on span "×" at bounding box center [411, 169] width 7 height 14
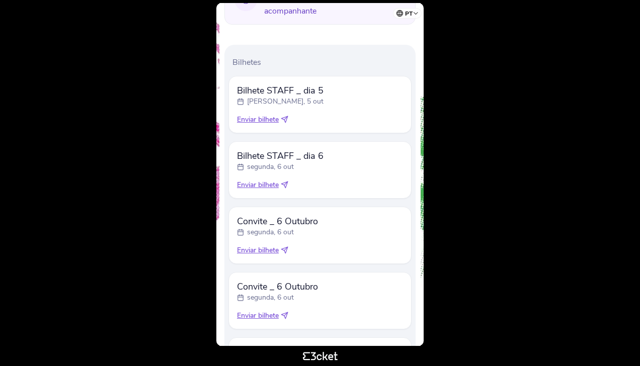
scroll to position [268, 0]
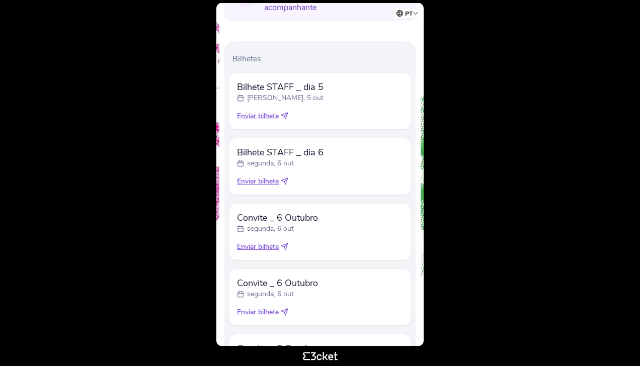
click at [253, 248] on span "Enviar bilhete" at bounding box center [258, 247] width 42 height 10
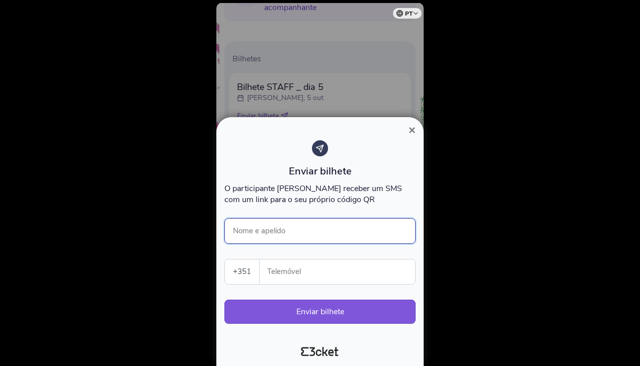
click at [275, 237] on input "Nome e apelido" at bounding box center [319, 231] width 191 height 26
type input "[PERSON_NAME]"
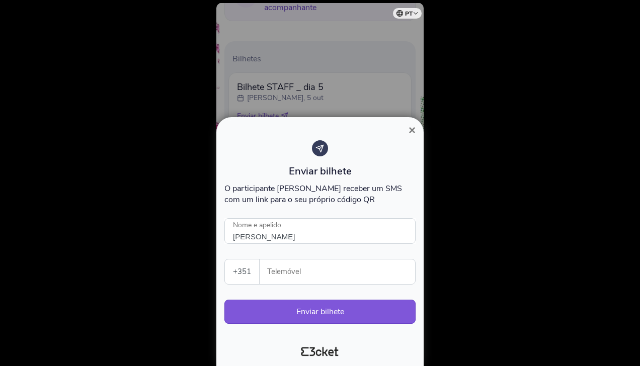
type input "930406263"
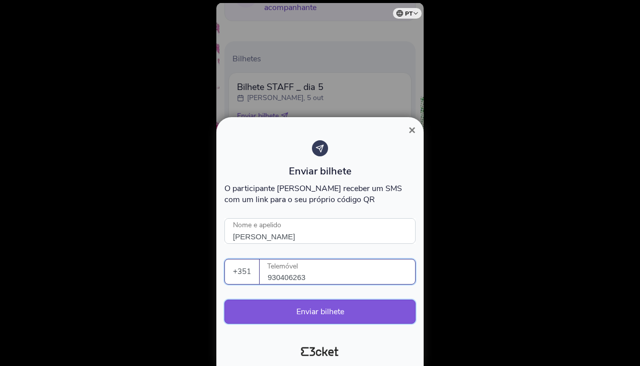
click at [312, 310] on button "Enviar bilhete" at bounding box center [319, 312] width 191 height 24
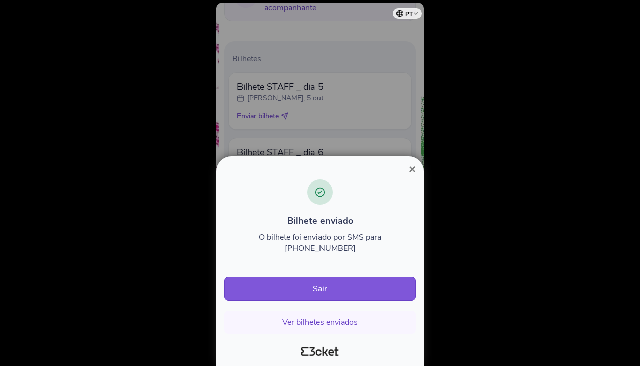
click at [412, 176] on span "×" at bounding box center [411, 169] width 7 height 14
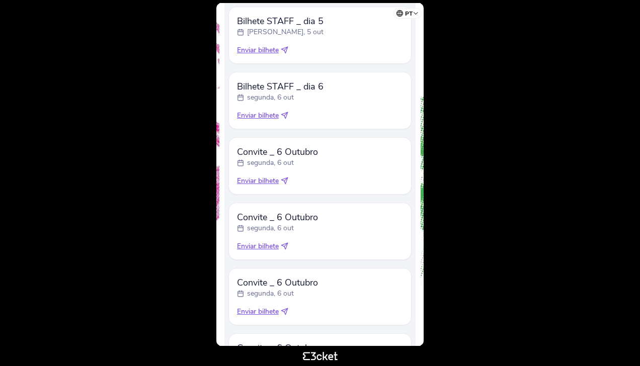
scroll to position [335, 0]
click at [258, 243] on span "Enviar bilhete" at bounding box center [258, 245] width 42 height 10
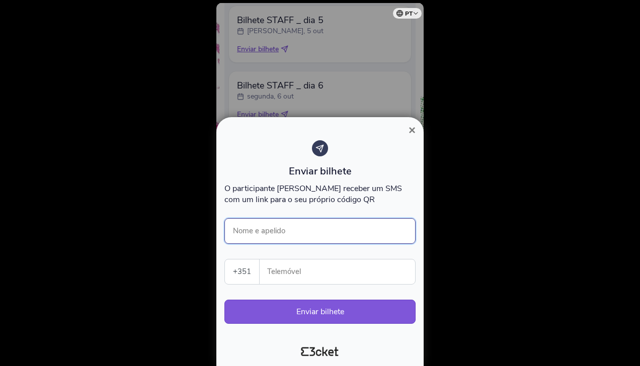
click at [270, 232] on input "Nome e apelido" at bounding box center [319, 231] width 191 height 26
type input "[PERSON_NAME]"
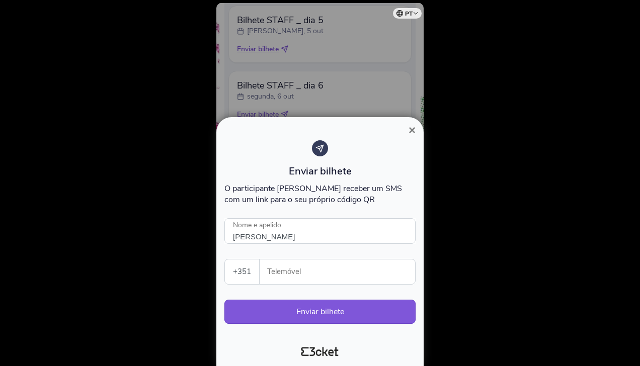
type input "930406263"
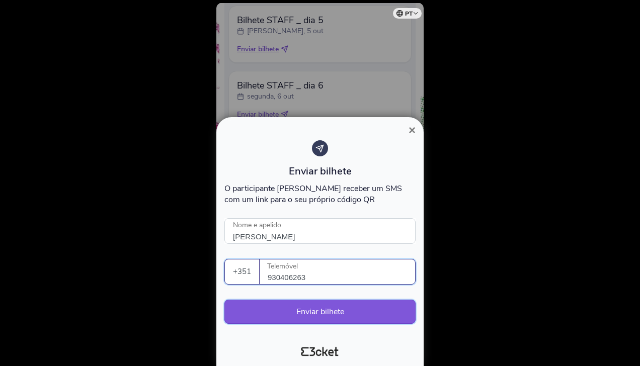
click at [313, 311] on button "Enviar bilhete" at bounding box center [319, 312] width 191 height 24
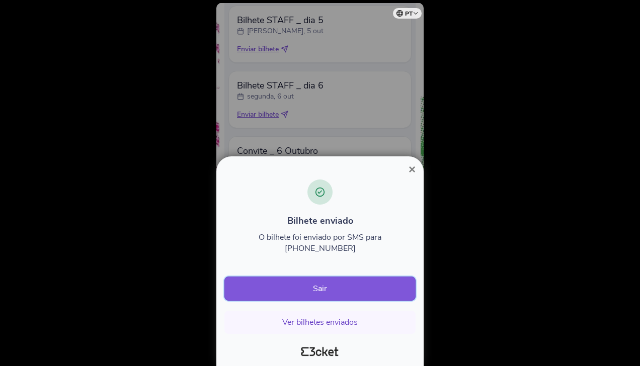
click at [317, 292] on button "Sair" at bounding box center [319, 289] width 191 height 24
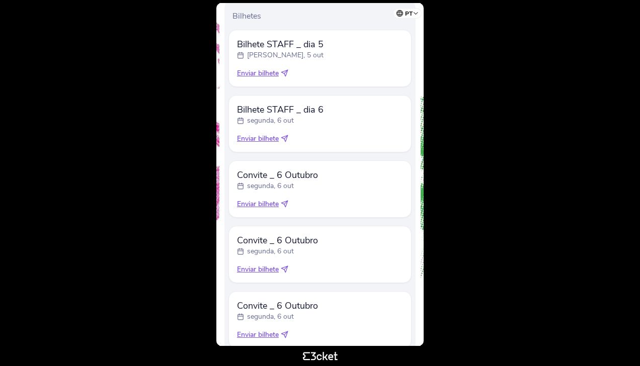
scroll to position [335, 0]
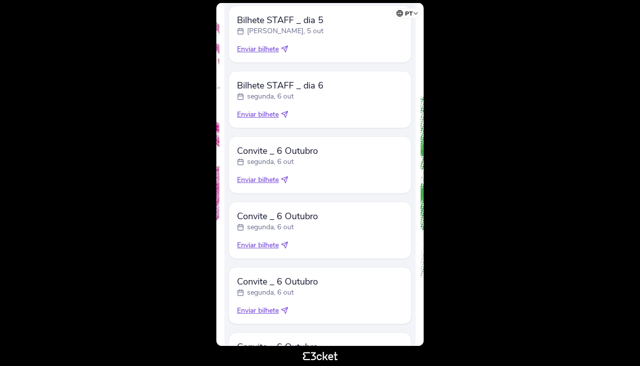
click at [253, 308] on span "Enviar bilhete" at bounding box center [258, 311] width 42 height 10
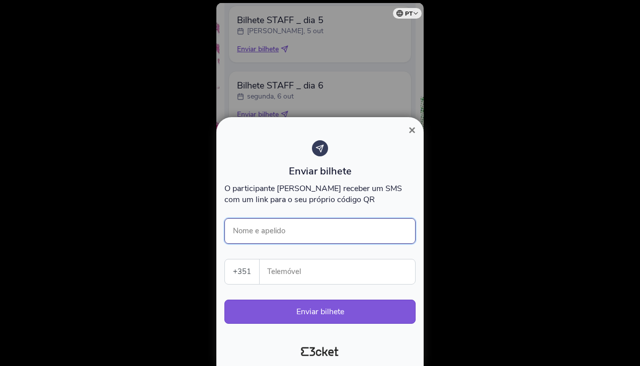
click at [268, 230] on input "Nome e apelido" at bounding box center [319, 231] width 191 height 26
type input "[PERSON_NAME]"
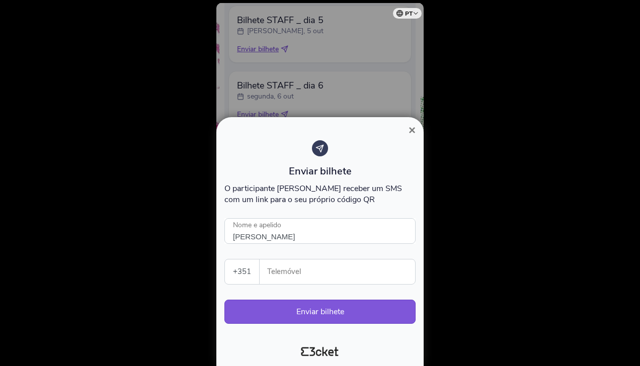
type input "930406263"
click at [288, 315] on button "Enviar bilhete" at bounding box center [319, 312] width 191 height 24
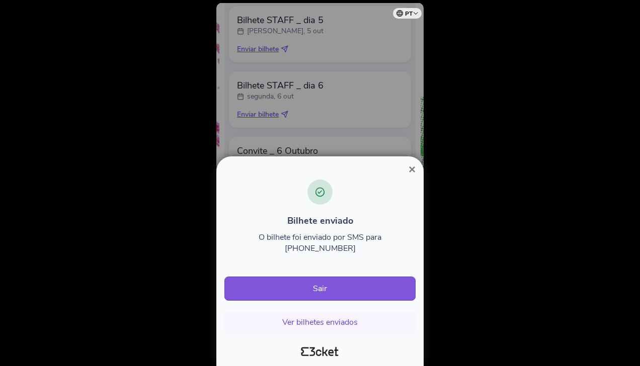
click at [412, 176] on span "×" at bounding box center [411, 169] width 7 height 14
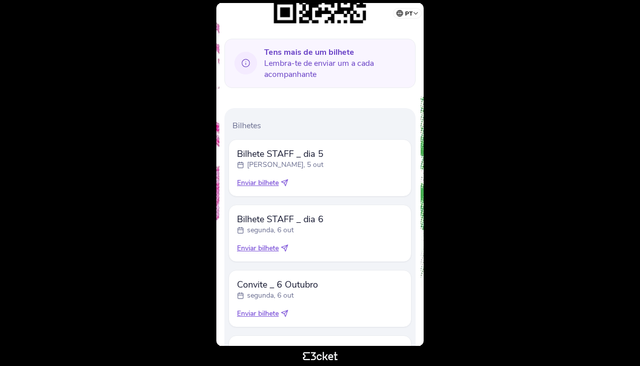
scroll to position [377, 0]
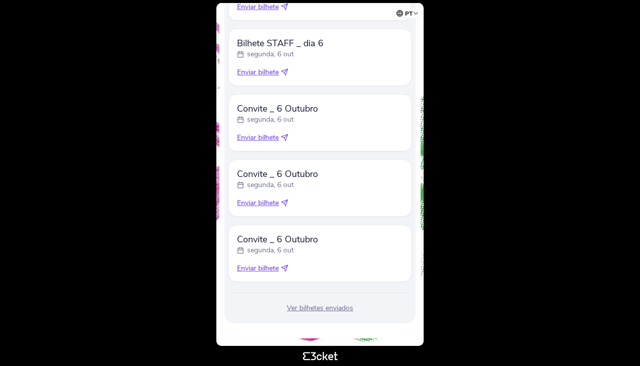
click at [252, 263] on span "Enviar bilhete" at bounding box center [258, 268] width 42 height 10
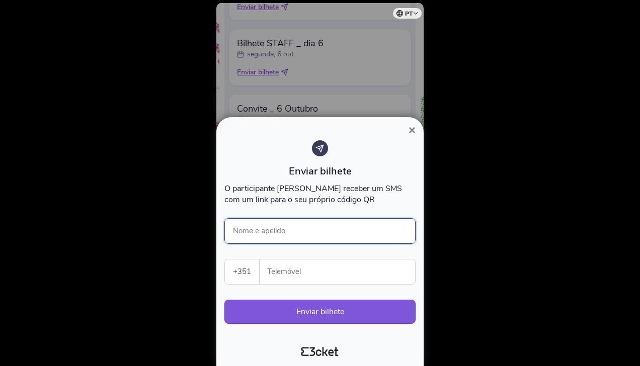
click at [282, 229] on input "Nome e apelido" at bounding box center [319, 231] width 191 height 26
type input "[PERSON_NAME]"
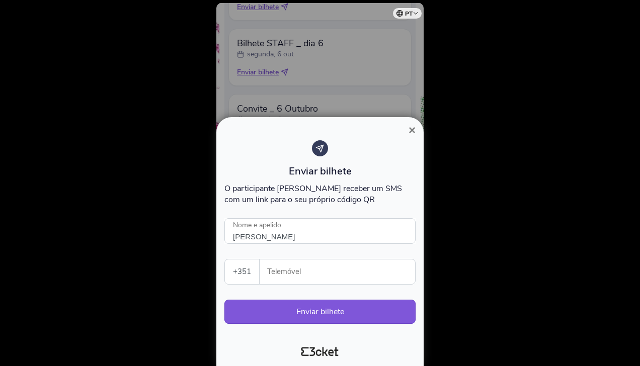
type input "930406263"
click at [299, 313] on button "Enviar bilhete" at bounding box center [319, 312] width 191 height 24
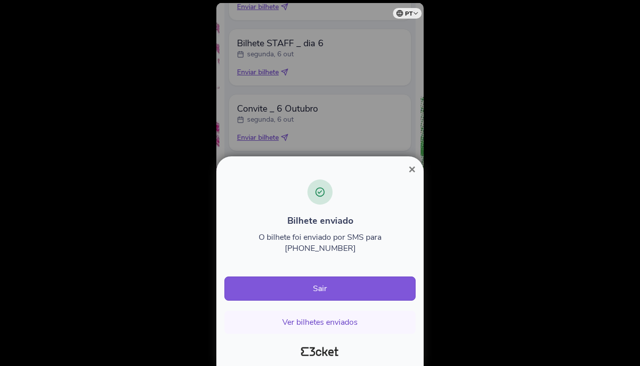
click at [411, 176] on span "×" at bounding box center [411, 169] width 7 height 14
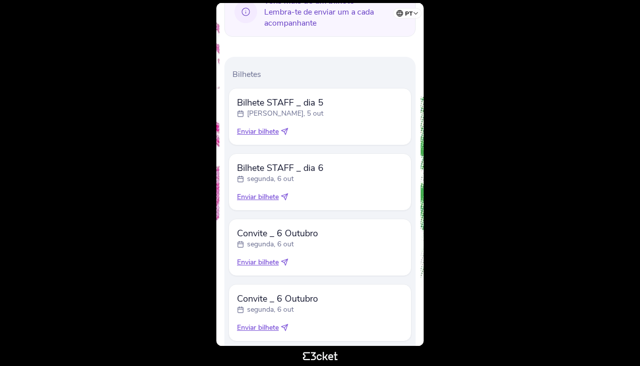
scroll to position [268, 0]
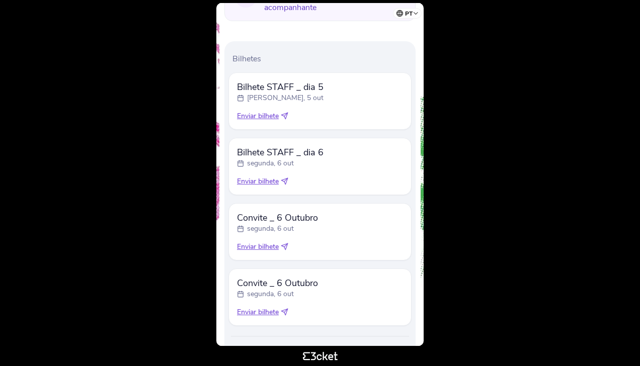
click at [250, 307] on span "Enviar bilhete" at bounding box center [258, 312] width 42 height 10
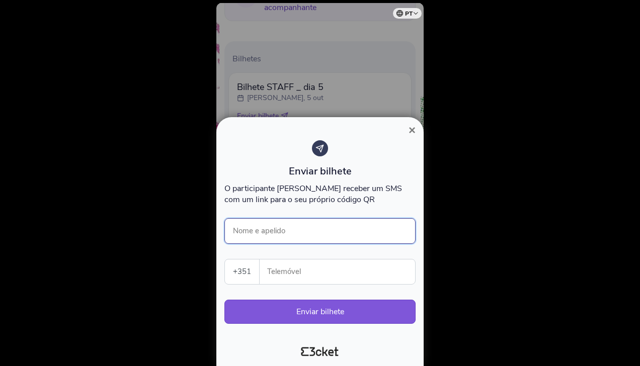
click at [265, 230] on input "Nome e apelido" at bounding box center [319, 231] width 191 height 26
type input "[PERSON_NAME]"
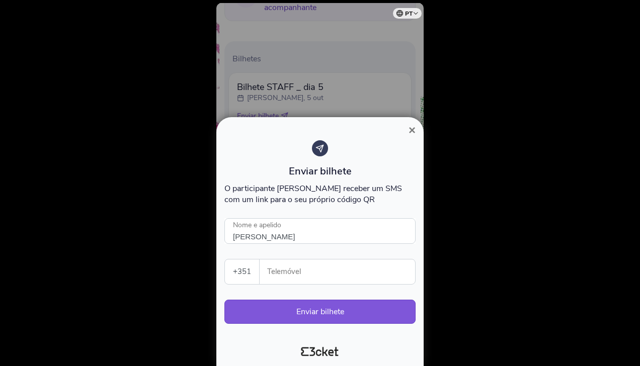
type input "930406263"
click at [307, 312] on button "Enviar bilhete" at bounding box center [319, 312] width 191 height 24
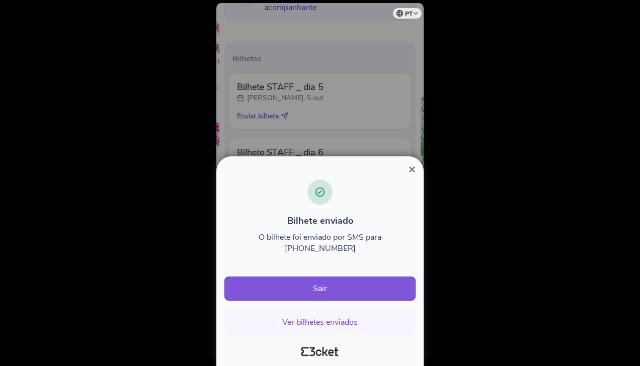
click at [408, 176] on span "×" at bounding box center [411, 169] width 7 height 14
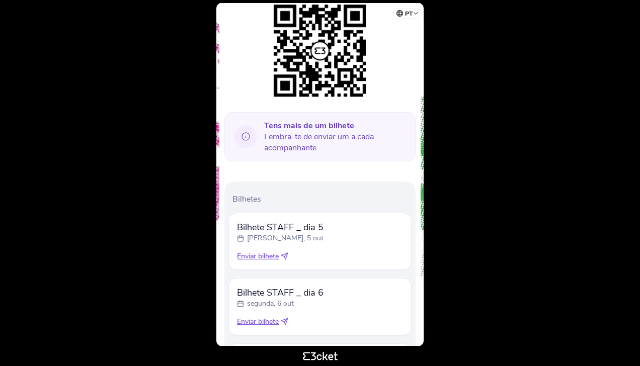
scroll to position [246, 0]
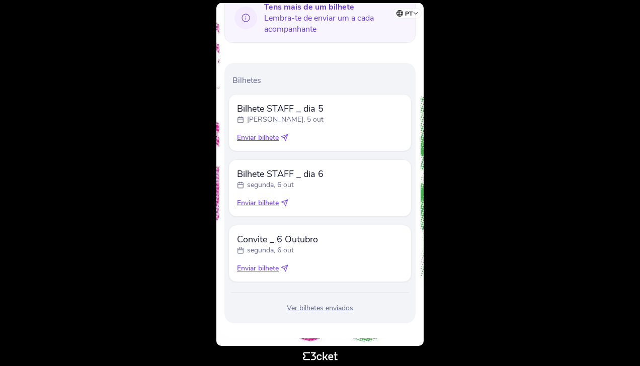
click at [256, 267] on span "Enviar bilhete" at bounding box center [258, 268] width 42 height 10
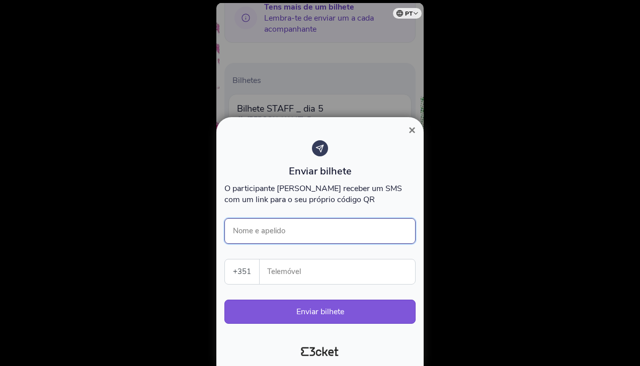
click at [252, 231] on input "Nome e apelido" at bounding box center [319, 231] width 191 height 26
type input "[PERSON_NAME]"
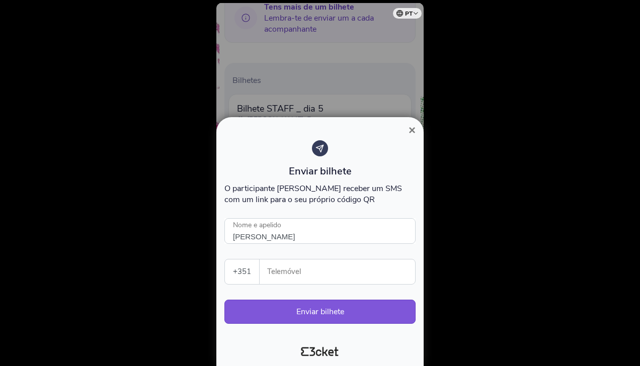
type input "930406263"
click at [306, 311] on button "Enviar bilhete" at bounding box center [319, 312] width 191 height 24
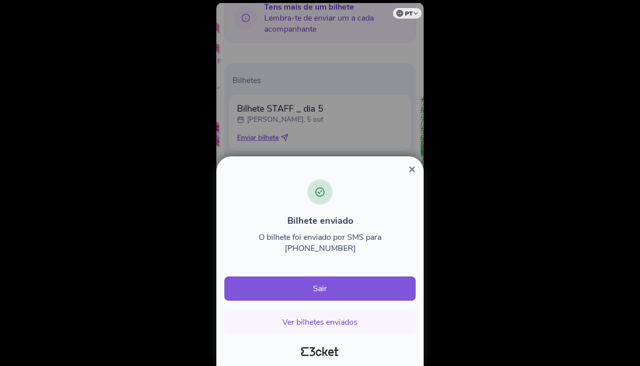
click at [417, 175] on button "×" at bounding box center [411, 169] width 23 height 12
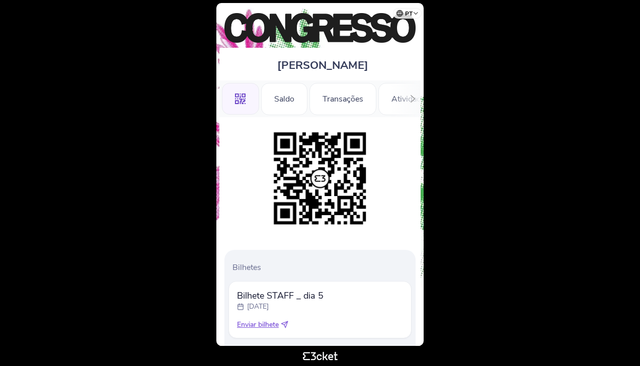
scroll to position [123, 0]
